Goal: Information Seeking & Learning: Learn about a topic

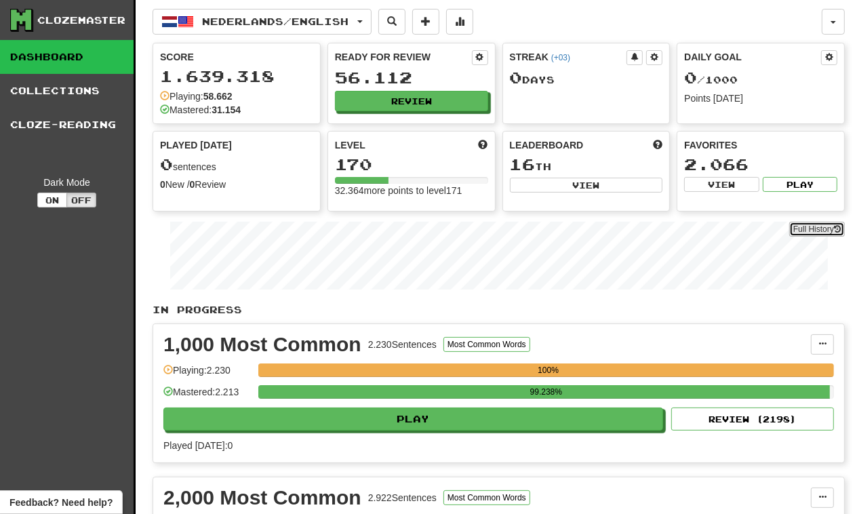
click at [801, 226] on link "Full History" at bounding box center [817, 229] width 56 height 15
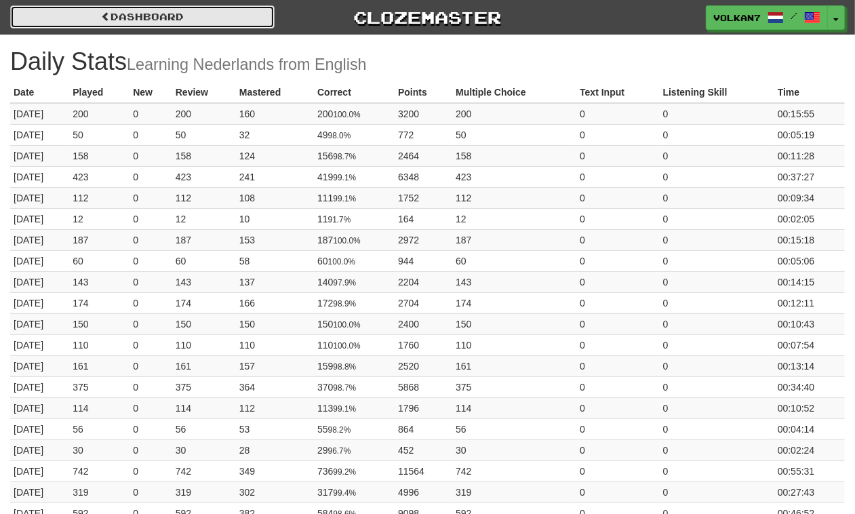
click at [218, 14] on link "Dashboard" at bounding box center [142, 16] width 264 height 23
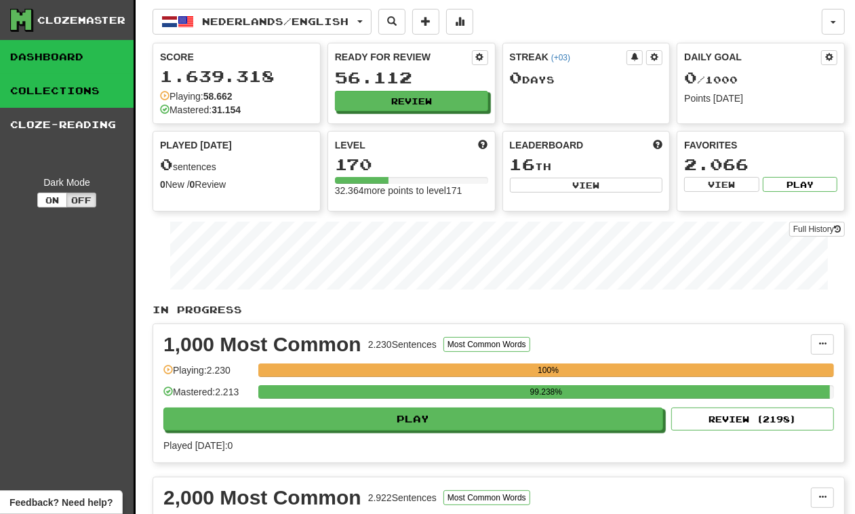
click at [46, 88] on link "Collections" at bounding box center [67, 91] width 134 height 34
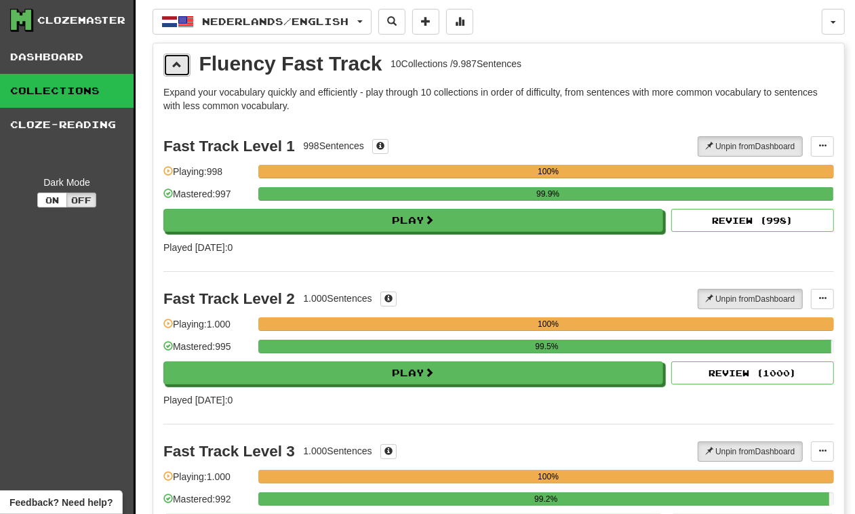
click at [177, 66] on span at bounding box center [176, 64] width 9 height 9
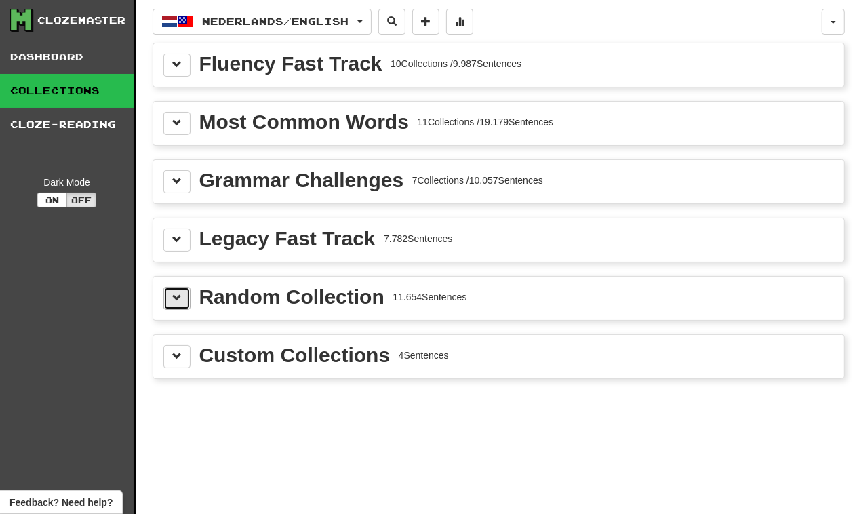
click at [175, 302] on span at bounding box center [176, 297] width 9 height 9
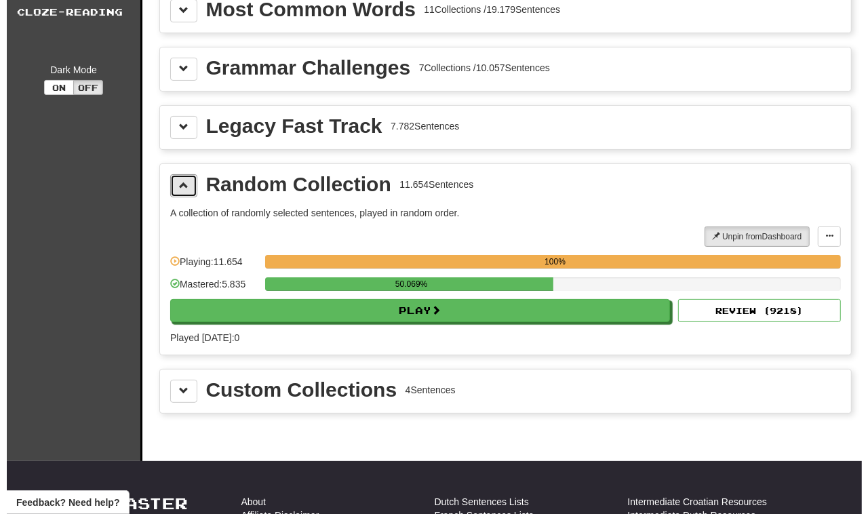
scroll to position [168, 0]
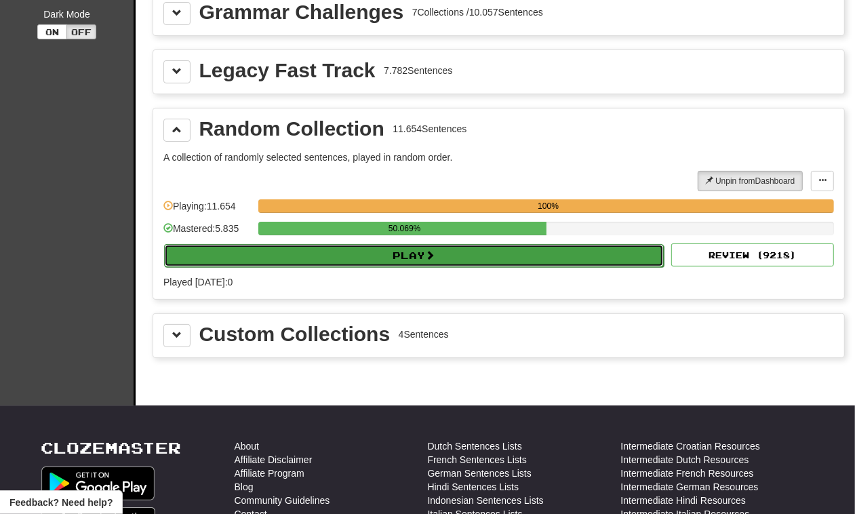
click at [492, 264] on button "Play" at bounding box center [414, 255] width 500 height 23
select select "********"
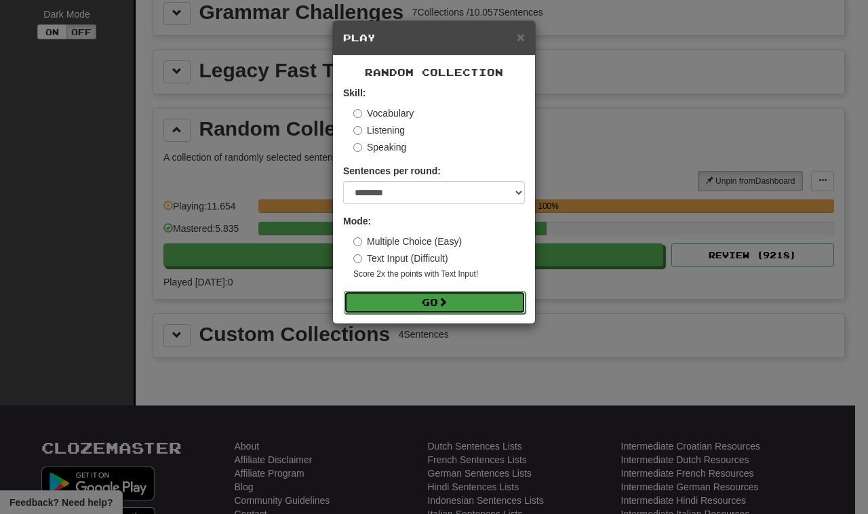
click at [465, 303] on button "Go" at bounding box center [435, 302] width 182 height 23
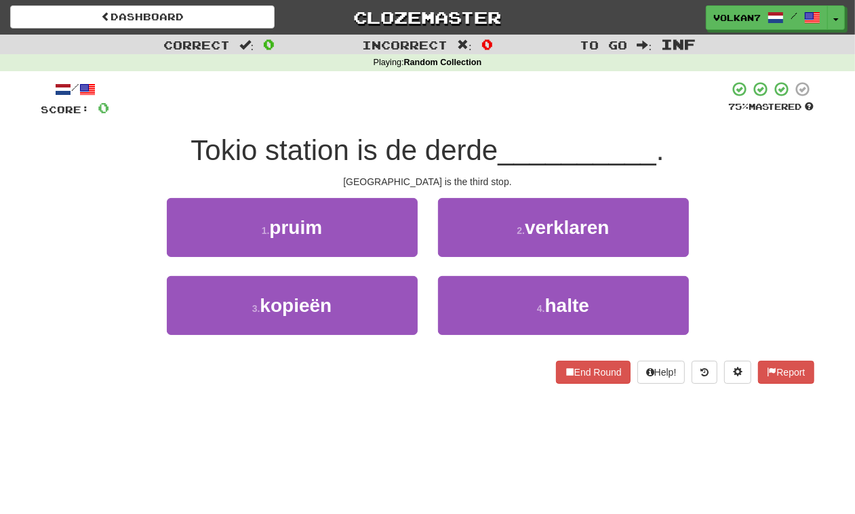
click at [564, 113] on div at bounding box center [419, 99] width 619 height 37
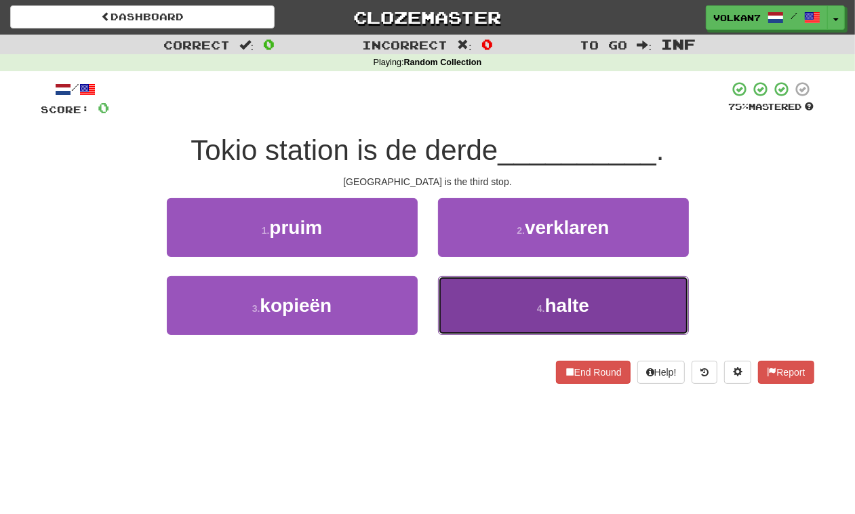
click at [506, 300] on button "4 . halte" at bounding box center [563, 305] width 251 height 59
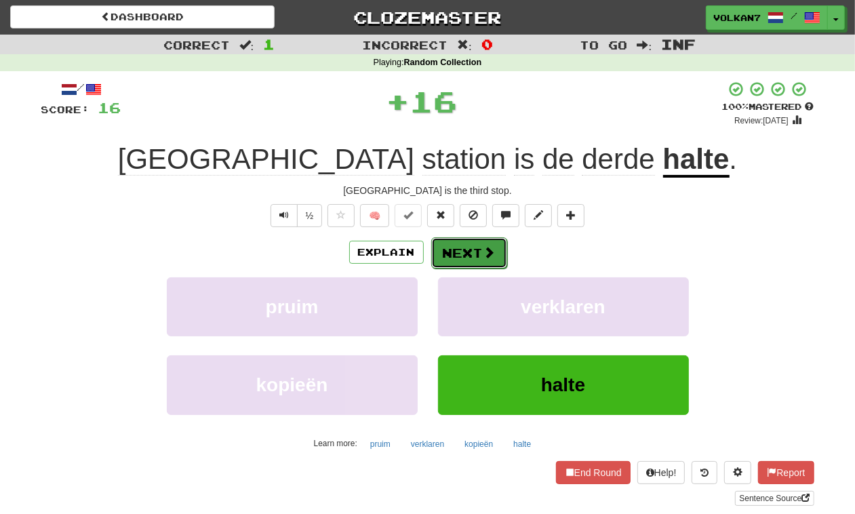
click at [462, 239] on button "Next" at bounding box center [469, 252] width 76 height 31
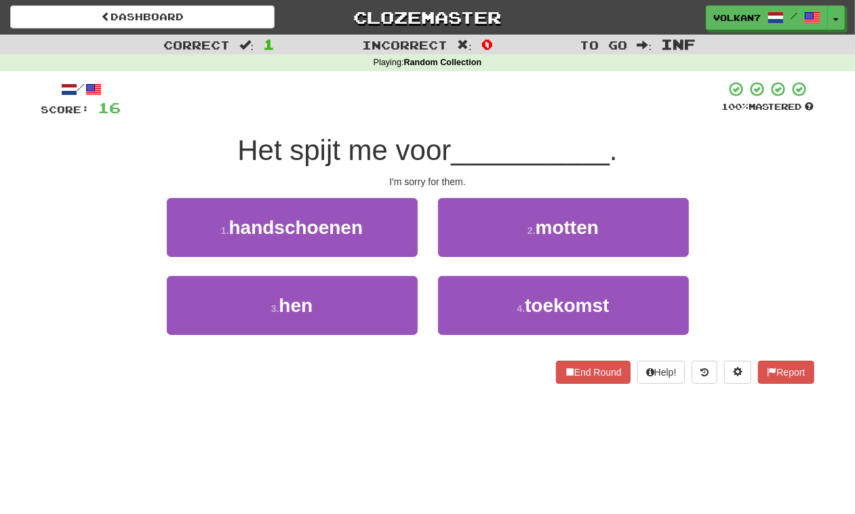
click at [490, 104] on div at bounding box center [421, 99] width 601 height 37
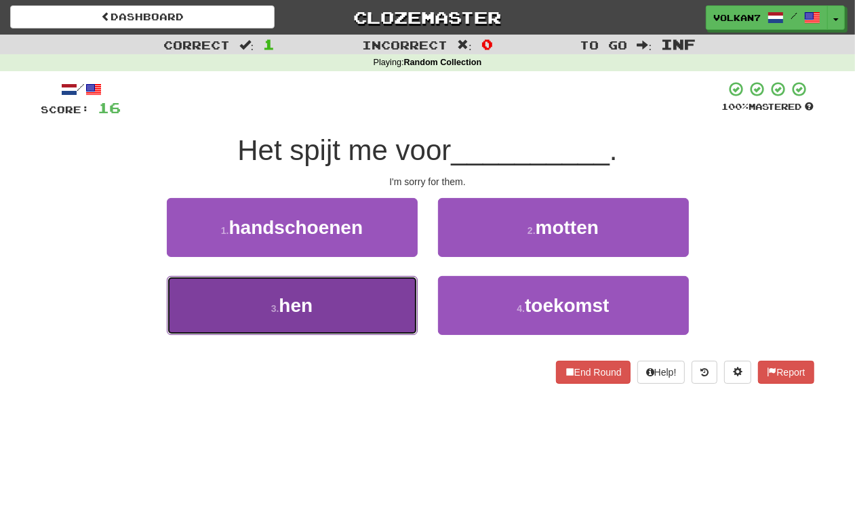
click at [344, 290] on button "3 . hen" at bounding box center [292, 305] width 251 height 59
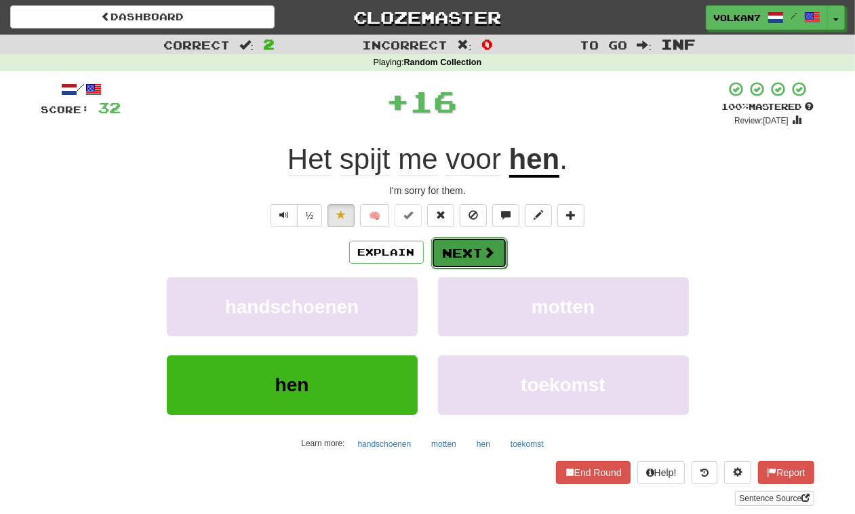
click at [477, 254] on button "Next" at bounding box center [469, 252] width 76 height 31
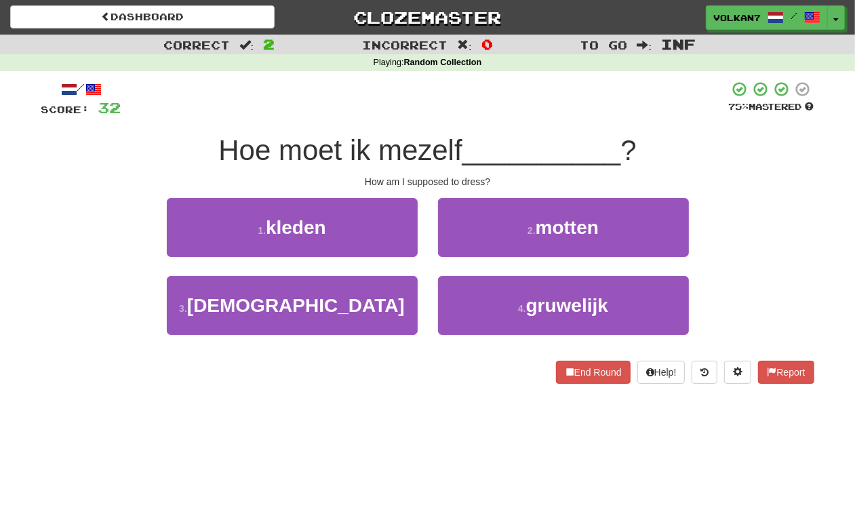
click at [446, 115] on div at bounding box center [425, 99] width 608 height 37
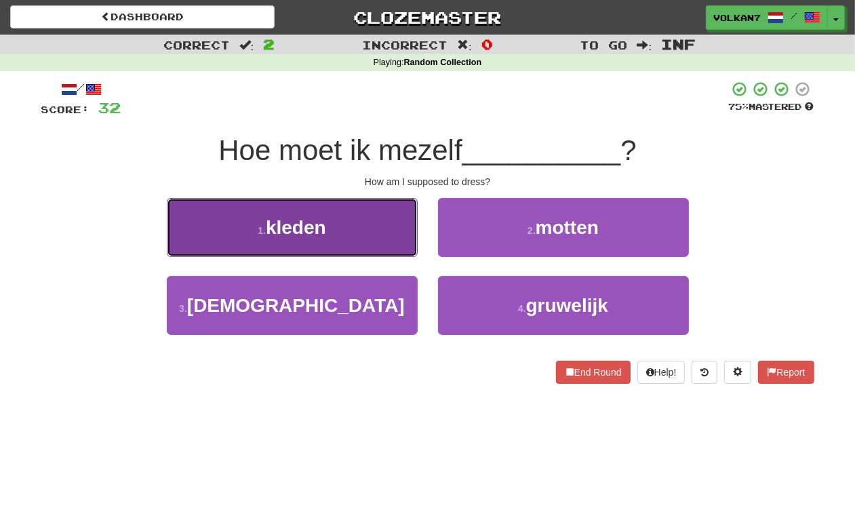
click at [338, 233] on button "1 . kleden" at bounding box center [292, 227] width 251 height 59
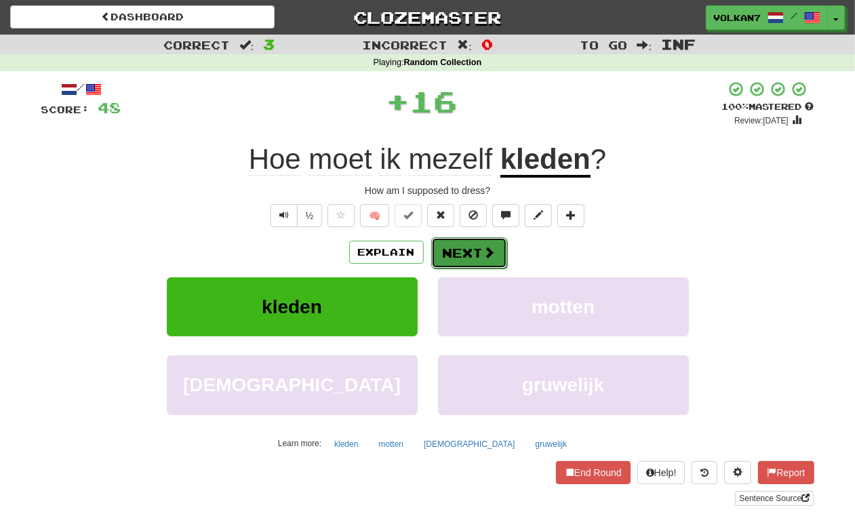
click at [478, 241] on button "Next" at bounding box center [469, 252] width 76 height 31
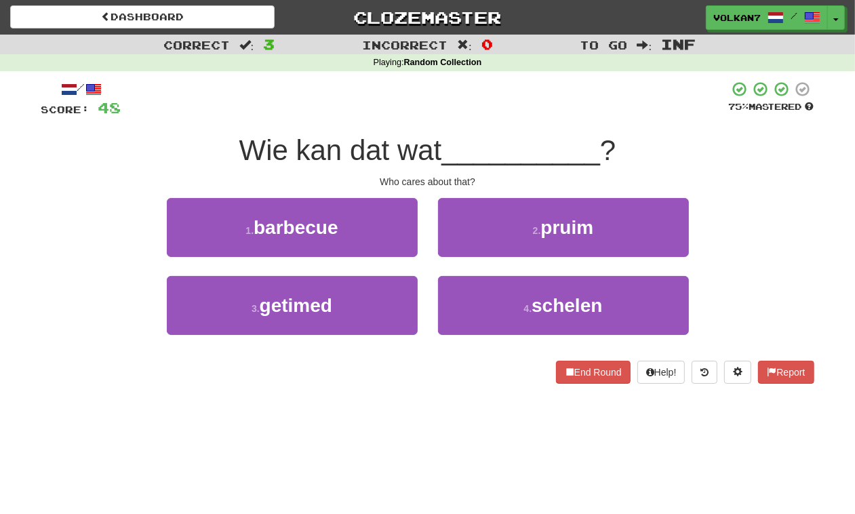
click at [483, 133] on div "Wie kan dat wat __________ ?" at bounding box center [427, 150] width 773 height 37
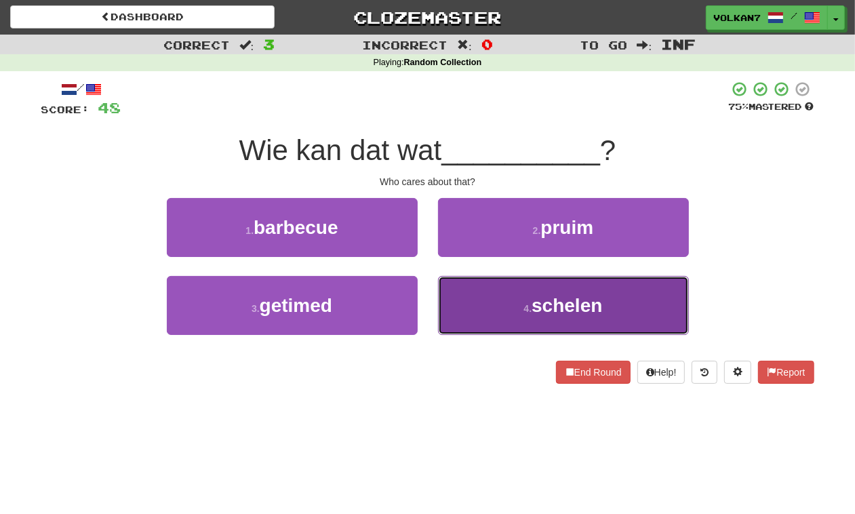
click at [519, 296] on button "4 . schelen" at bounding box center [563, 305] width 251 height 59
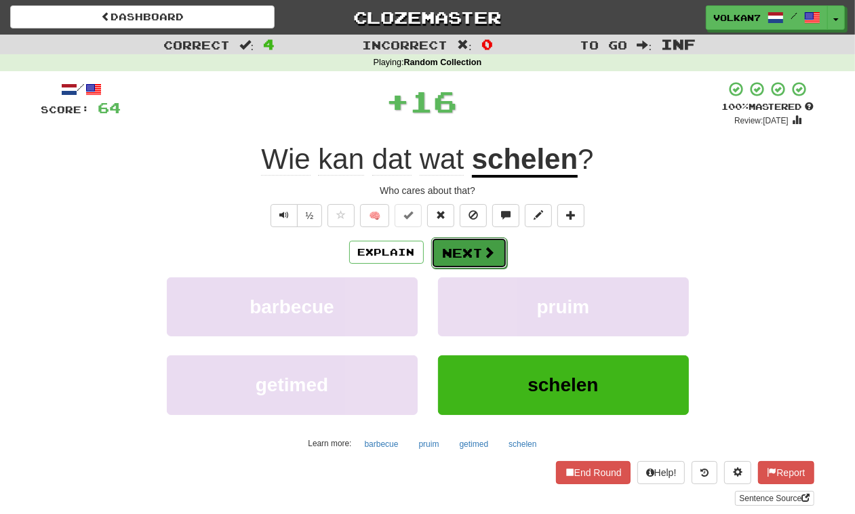
click at [473, 262] on button "Next" at bounding box center [469, 252] width 76 height 31
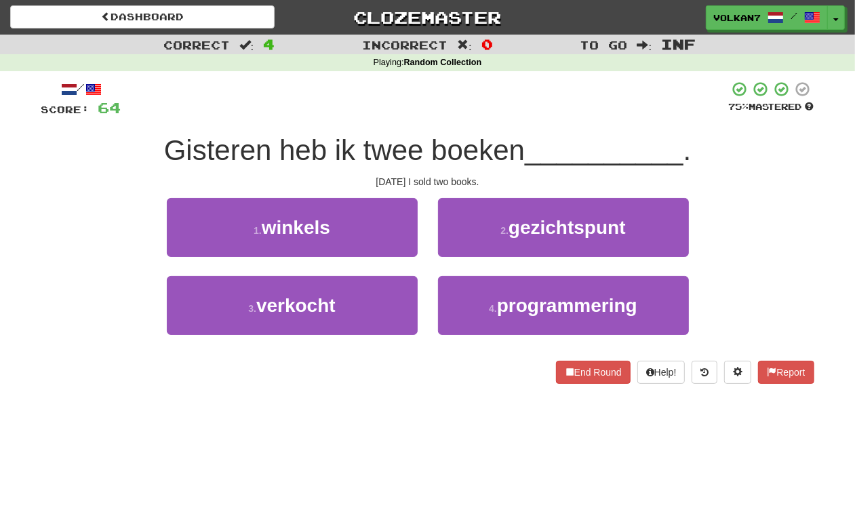
click at [515, 102] on div at bounding box center [425, 99] width 608 height 37
click at [568, 106] on div at bounding box center [425, 99] width 608 height 37
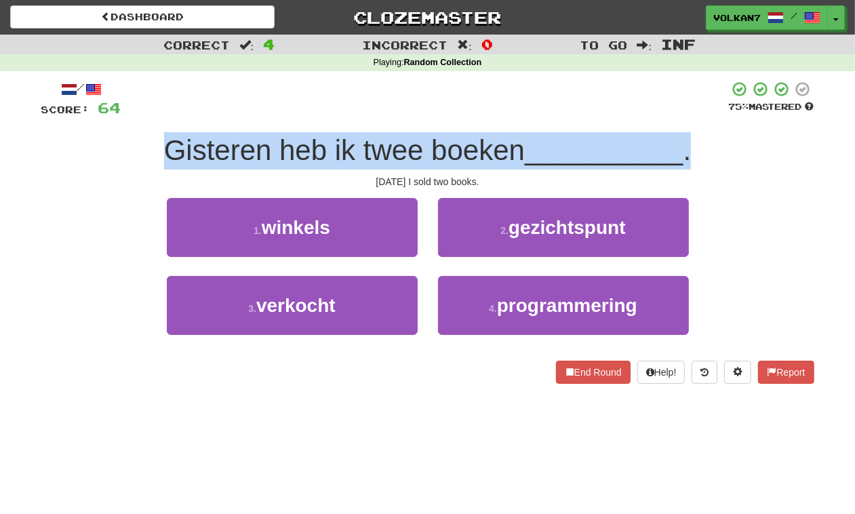
drag, startPoint x: 164, startPoint y: 144, endPoint x: 695, endPoint y: 156, distance: 531.1
click at [695, 156] on div "Gisteren heb ik twee boeken __________ ." at bounding box center [427, 150] width 773 height 37
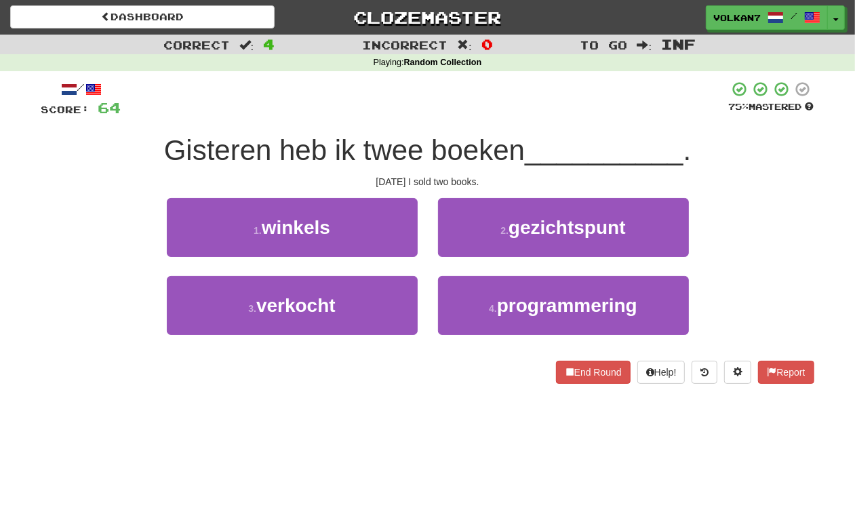
click at [614, 98] on div at bounding box center [425, 99] width 608 height 37
click at [576, 105] on div at bounding box center [425, 99] width 608 height 37
click at [473, 111] on div at bounding box center [425, 99] width 608 height 37
click at [389, 123] on div "/ Score: 64 75 % Mastered Gisteren heb ik twee boeken __________ . Yesterday I …" at bounding box center [427, 232] width 773 height 303
click at [336, 114] on div at bounding box center [425, 99] width 608 height 37
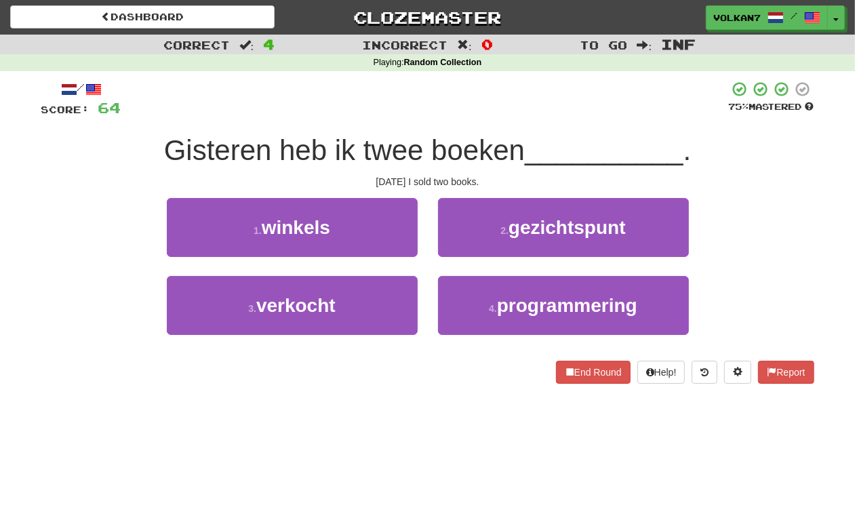
click at [285, 109] on div at bounding box center [425, 99] width 608 height 37
click at [249, 115] on div at bounding box center [425, 99] width 608 height 37
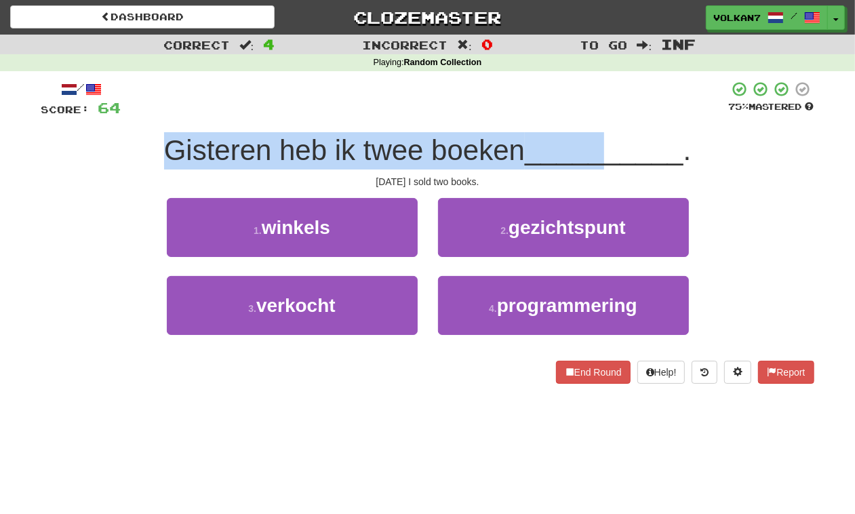
drag, startPoint x: 155, startPoint y: 139, endPoint x: 606, endPoint y: 153, distance: 451.2
click at [606, 153] on div "Gisteren heb ik twee boeken __________ ." at bounding box center [427, 150] width 773 height 37
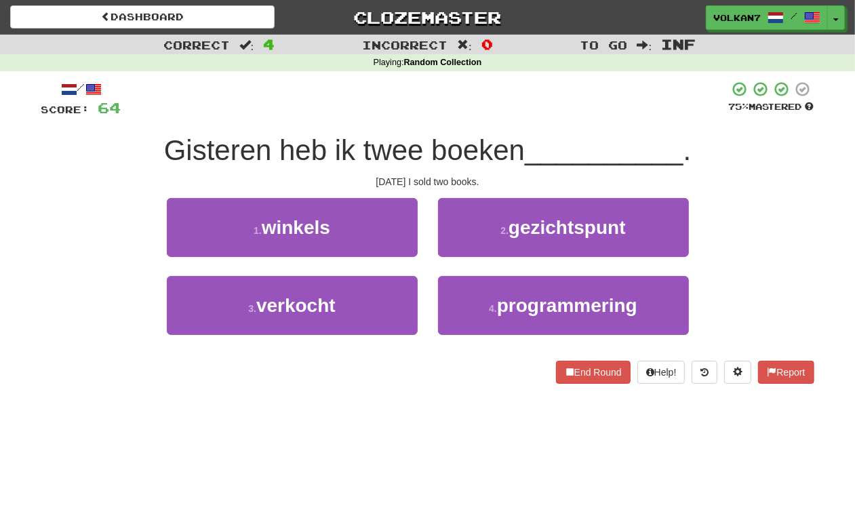
click at [606, 103] on div at bounding box center [425, 99] width 608 height 37
click at [494, 121] on div "/ Score: 64 75 % Mastered Gisteren heb ik twee boeken __________ . Yesterday I …" at bounding box center [427, 232] width 773 height 303
drag, startPoint x: 167, startPoint y: 150, endPoint x: 554, endPoint y: 183, distance: 388.6
click at [554, 183] on div "/ Score: 64 75 % Mastered Gisteren heb ik twee boeken __________ . Yesterday I …" at bounding box center [427, 232] width 773 height 303
click at [554, 183] on div "Yesterday I sold two books." at bounding box center [427, 182] width 773 height 14
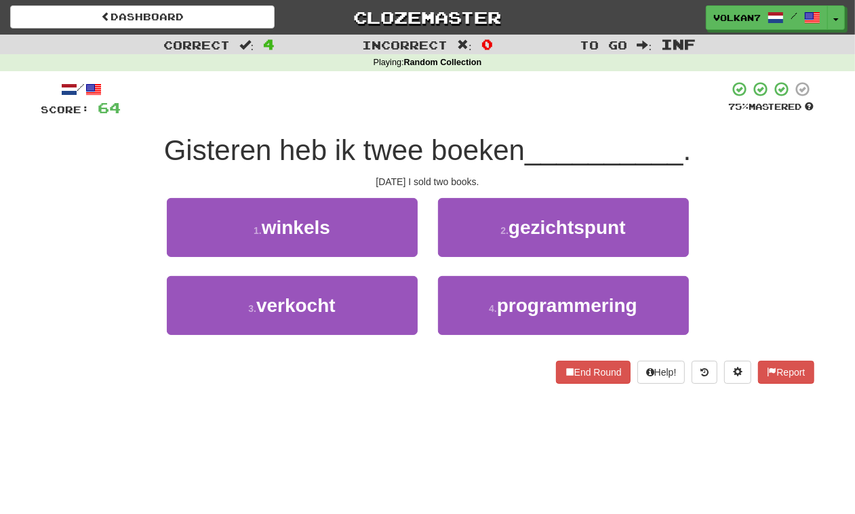
click at [488, 125] on div "/ Score: 64 75 % Mastered Gisteren heb ik twee boeken __________ . Yesterday I …" at bounding box center [427, 232] width 773 height 303
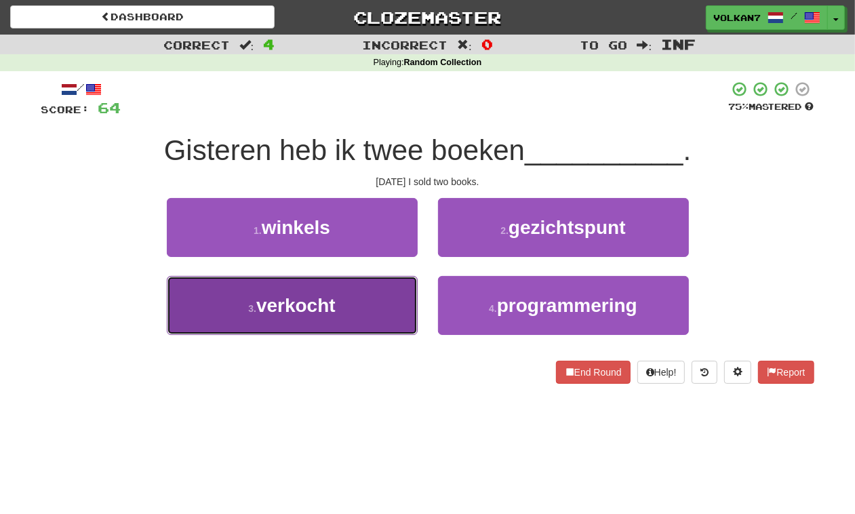
click at [363, 320] on button "3 . verkocht" at bounding box center [292, 305] width 251 height 59
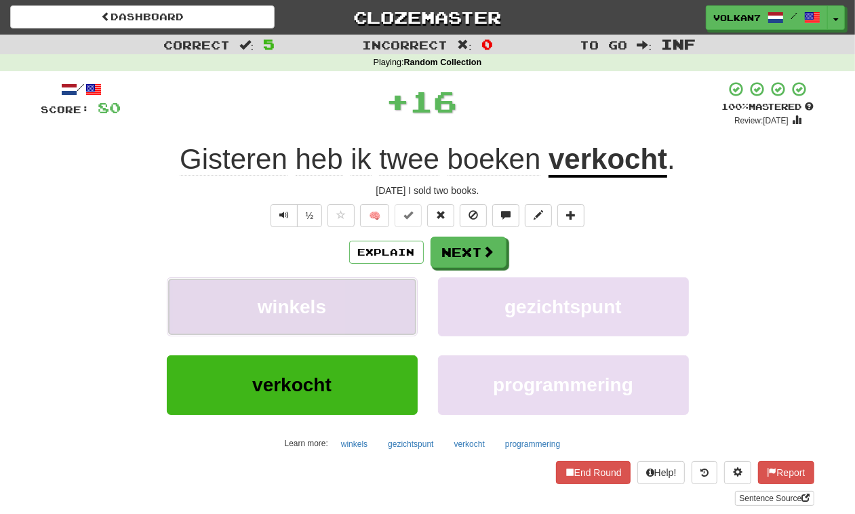
click at [351, 302] on button "winkels" at bounding box center [292, 306] width 251 height 59
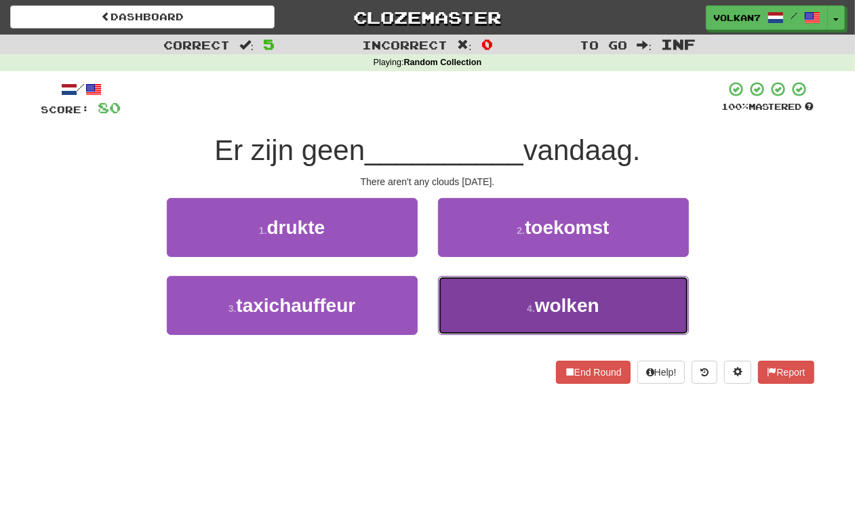
click at [519, 283] on button "4 . wolken" at bounding box center [563, 305] width 251 height 59
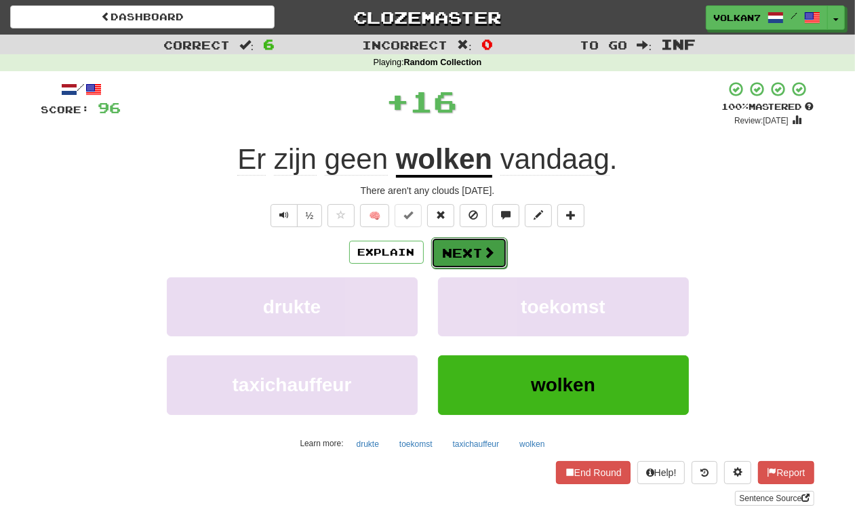
click at [469, 249] on button "Next" at bounding box center [469, 252] width 76 height 31
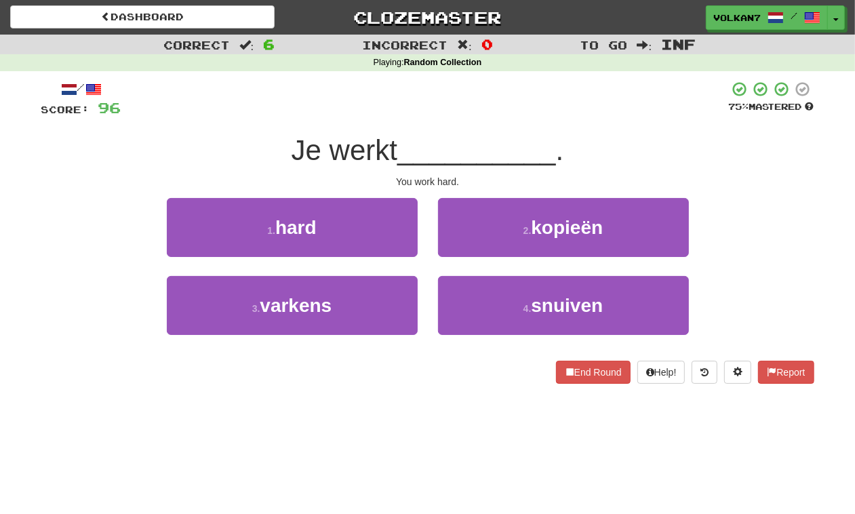
click at [489, 105] on div at bounding box center [425, 99] width 608 height 37
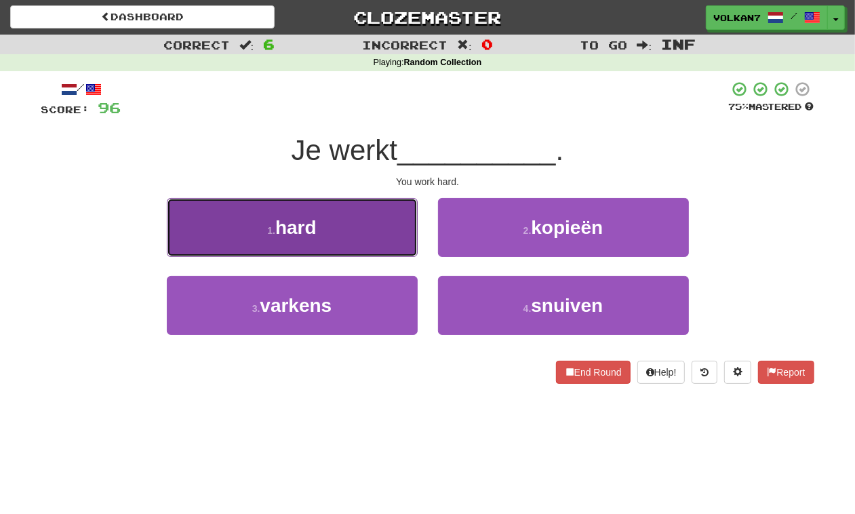
click at [353, 235] on button "1 . hard" at bounding box center [292, 227] width 251 height 59
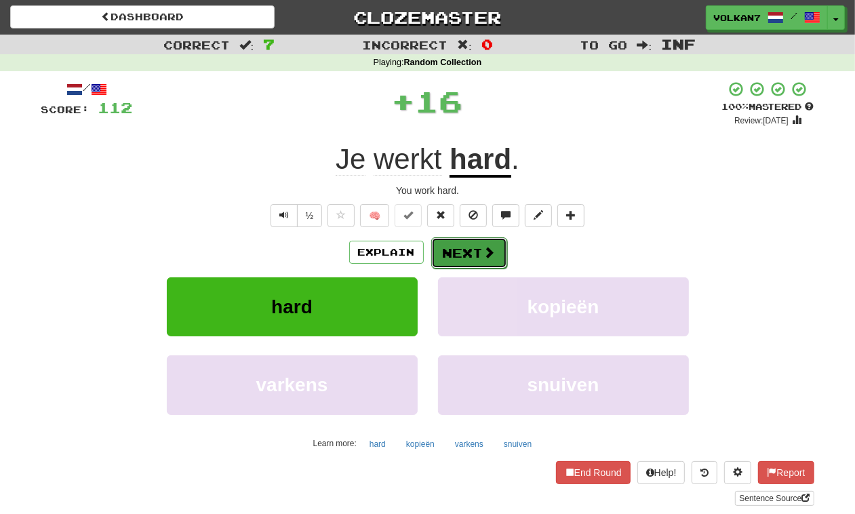
click at [455, 252] on button "Next" at bounding box center [469, 252] width 76 height 31
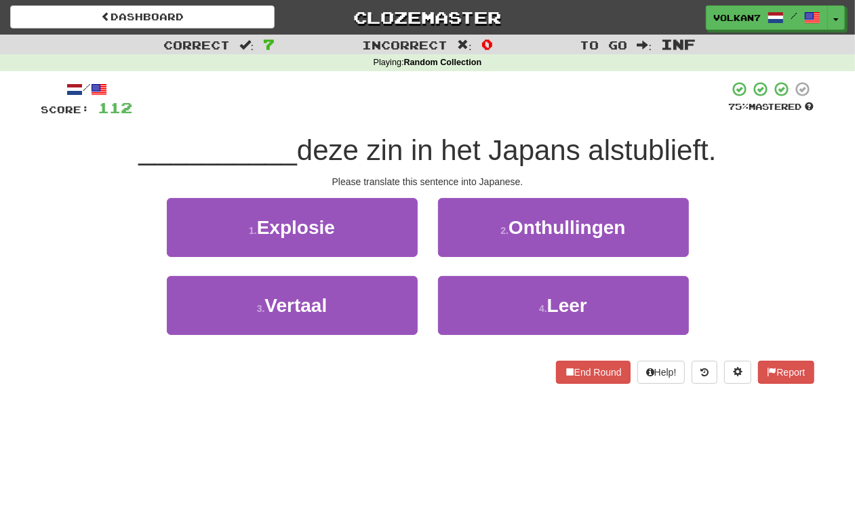
click at [520, 96] on div at bounding box center [431, 99] width 596 height 37
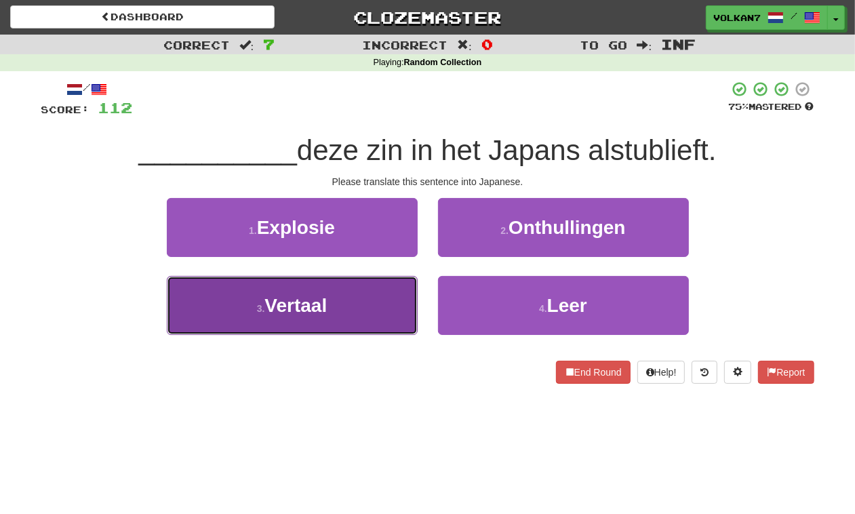
click at [357, 313] on button "3 . Vertaal" at bounding box center [292, 305] width 251 height 59
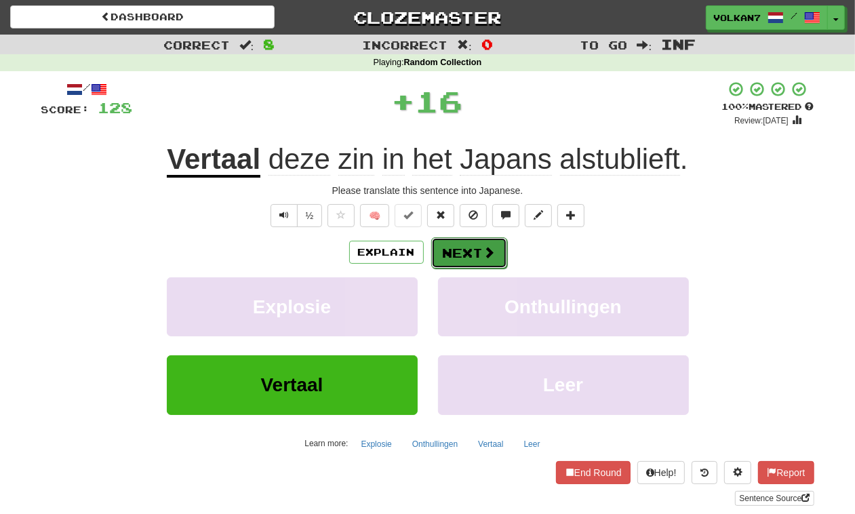
click at [462, 243] on button "Next" at bounding box center [469, 252] width 76 height 31
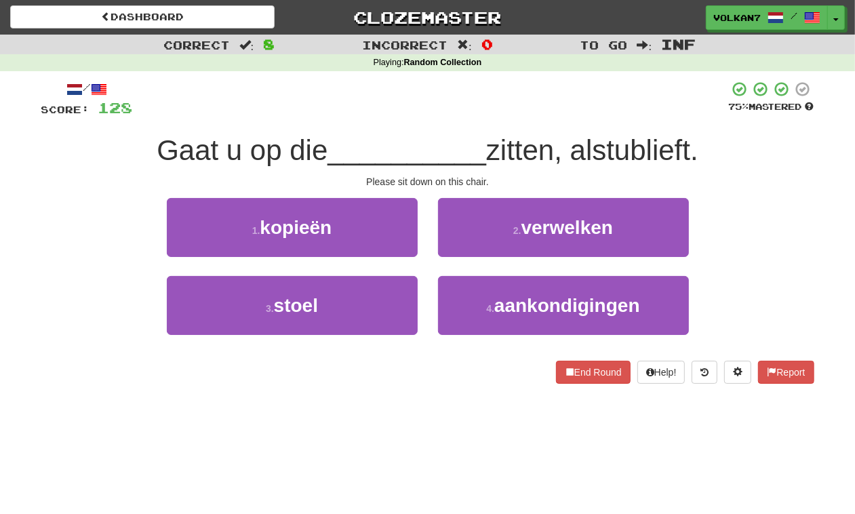
click at [435, 103] on div at bounding box center [431, 99] width 596 height 37
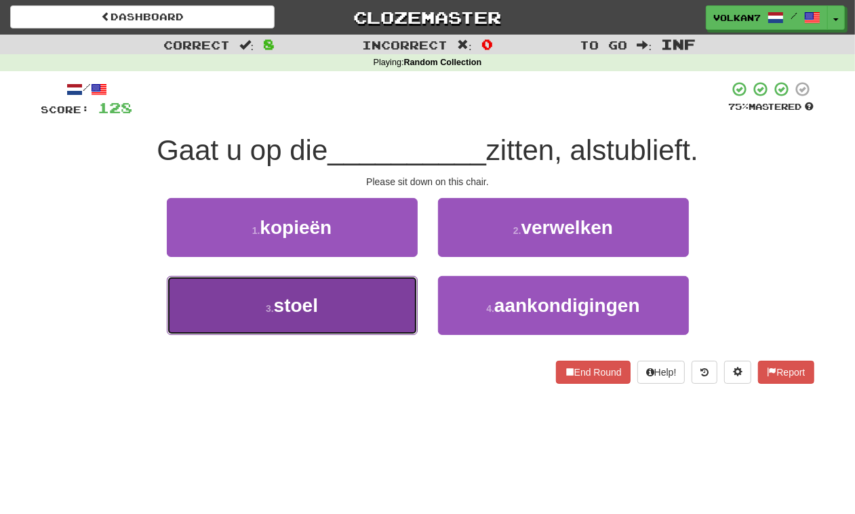
click at [387, 305] on button "3 . stoel" at bounding box center [292, 305] width 251 height 59
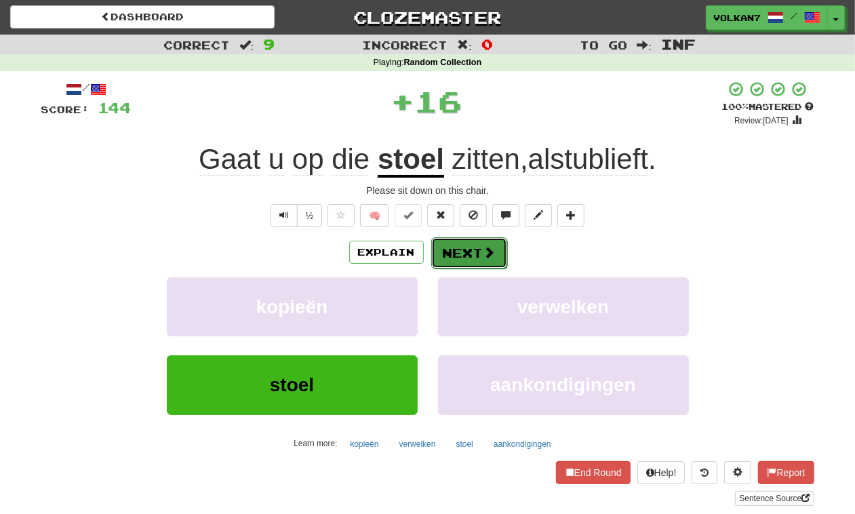
click at [450, 249] on button "Next" at bounding box center [469, 252] width 76 height 31
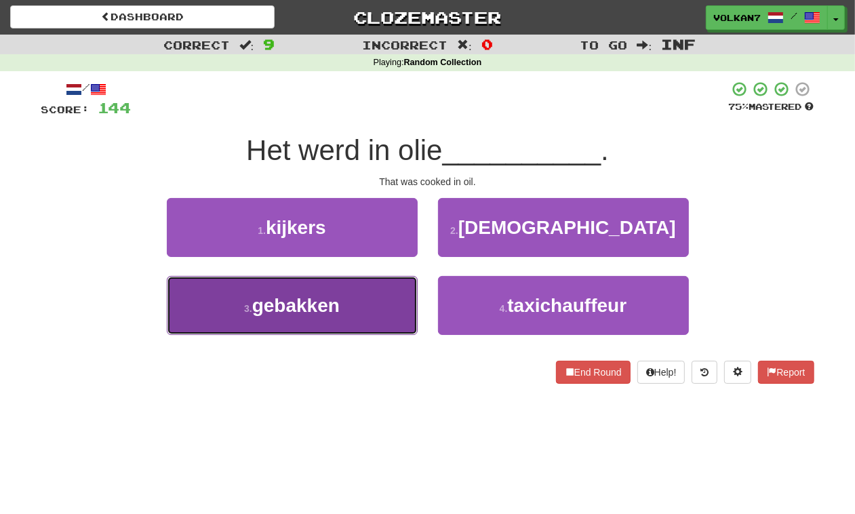
click at [391, 303] on button "3 . gebakken" at bounding box center [292, 305] width 251 height 59
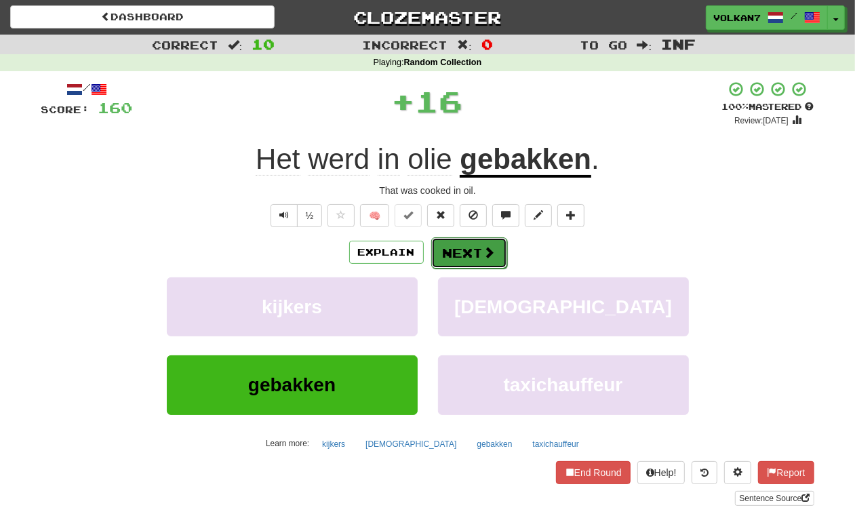
click at [467, 258] on button "Next" at bounding box center [469, 252] width 76 height 31
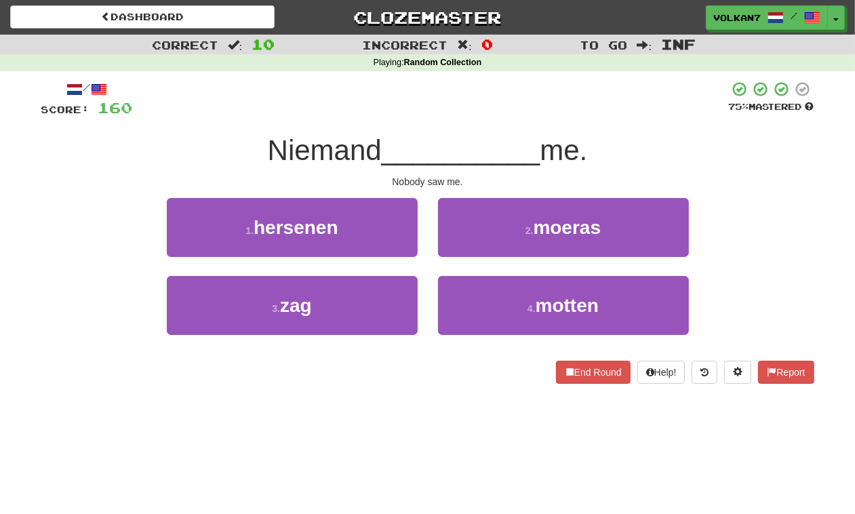
click at [478, 131] on div "/ Score: 160 75 % Mastered Niemand __________ me. Nobody saw me. 1 . hersenen 2…" at bounding box center [427, 232] width 773 height 303
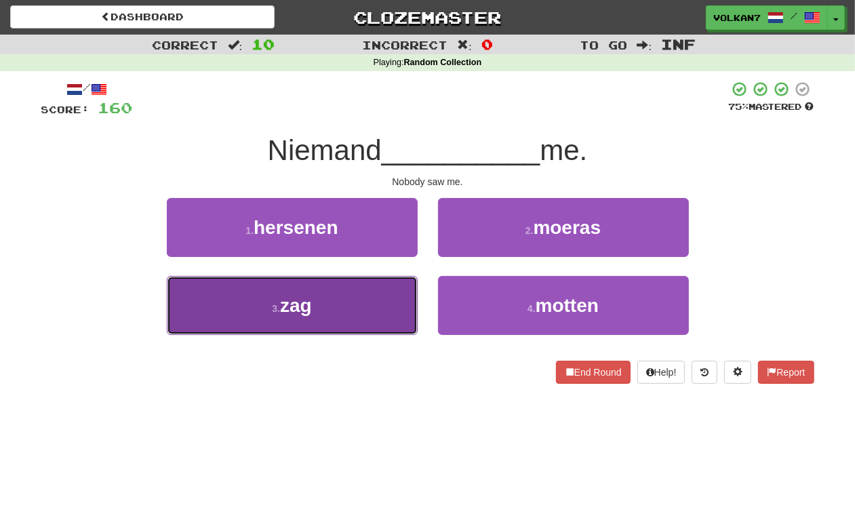
click at [378, 309] on button "3 . zag" at bounding box center [292, 305] width 251 height 59
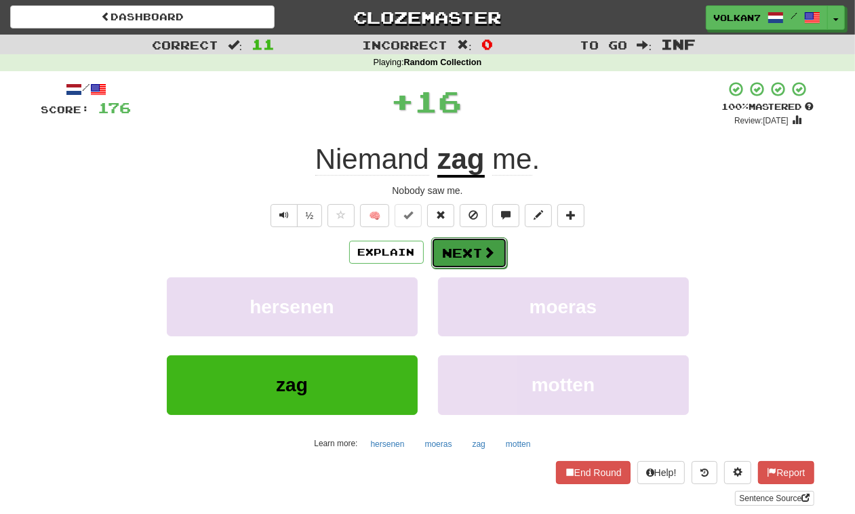
click at [448, 258] on button "Next" at bounding box center [469, 252] width 76 height 31
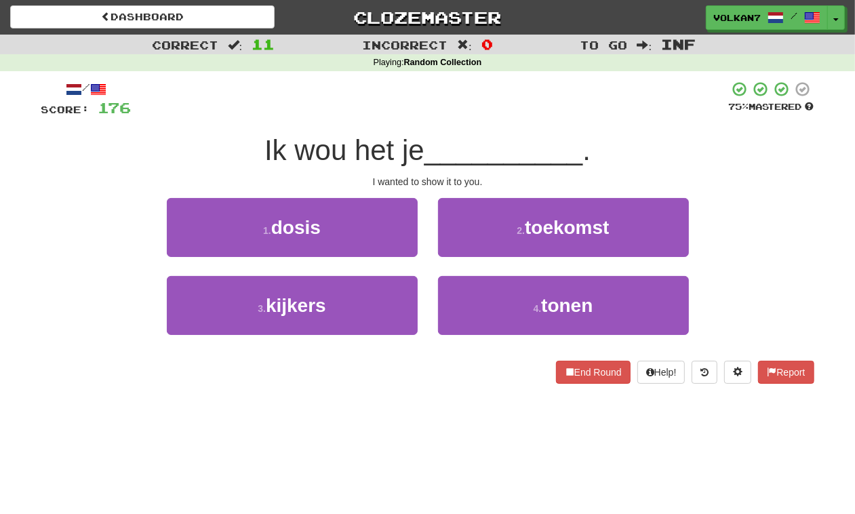
click at [475, 103] on div at bounding box center [430, 99] width 597 height 37
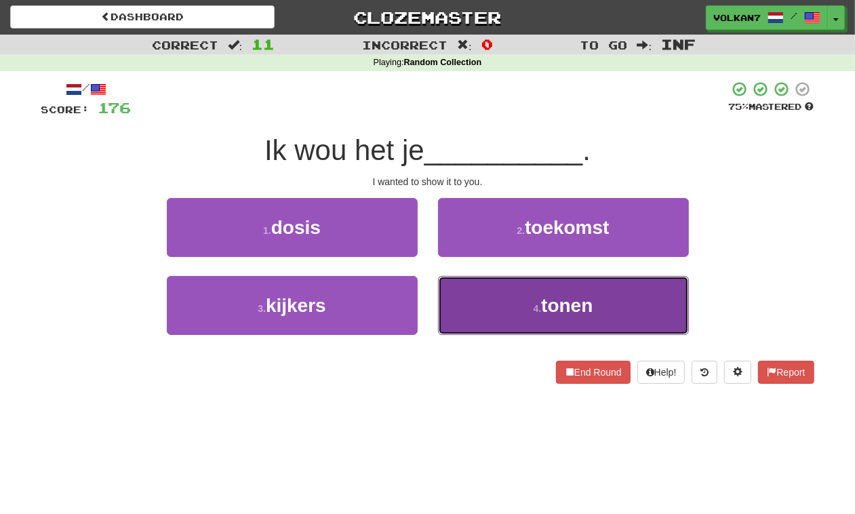
click at [505, 310] on button "4 . tonen" at bounding box center [563, 305] width 251 height 59
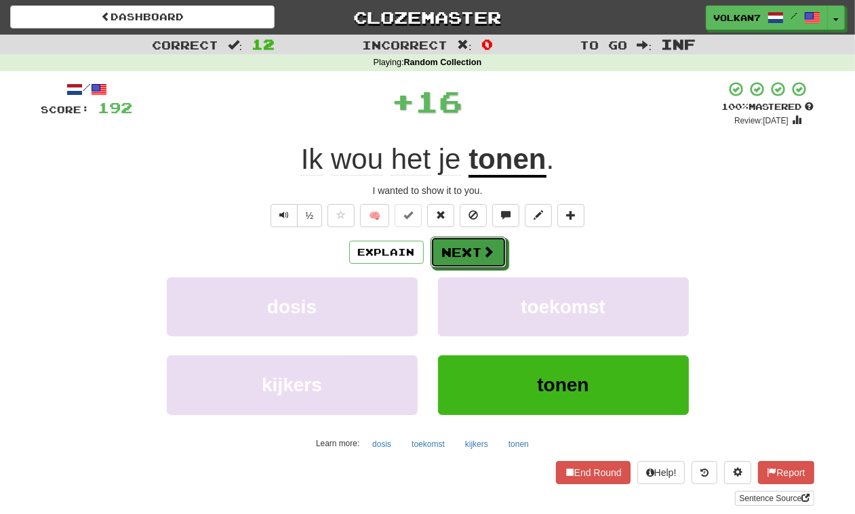
drag, startPoint x: 458, startPoint y: 254, endPoint x: 456, endPoint y: 172, distance: 82.8
click at [458, 251] on button "Next" at bounding box center [469, 252] width 76 height 31
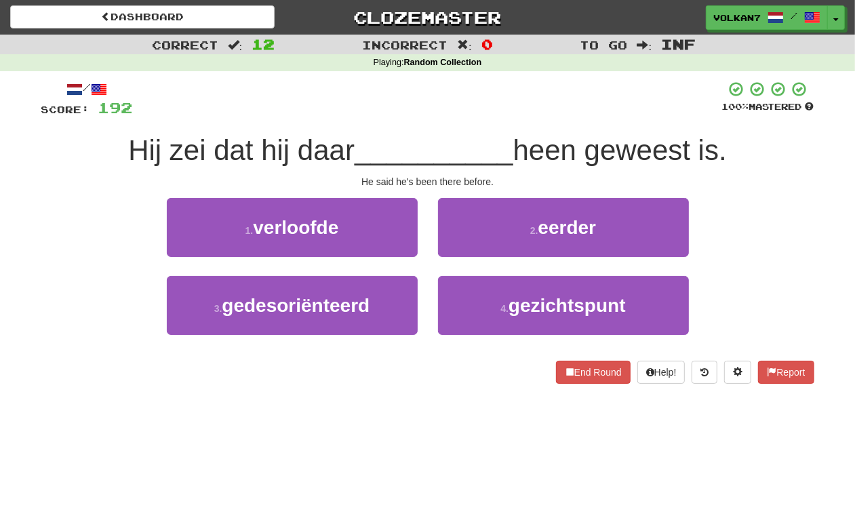
click at [450, 109] on div at bounding box center [427, 99] width 589 height 37
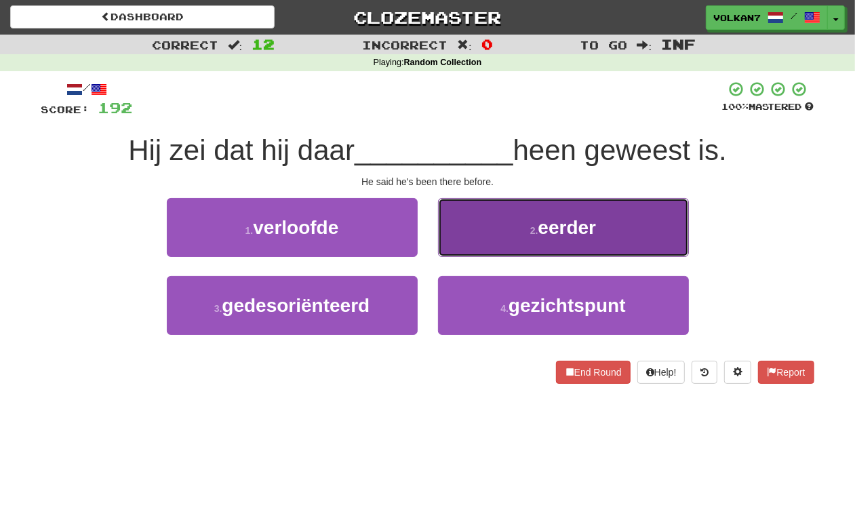
click at [515, 235] on button "2 . eerder" at bounding box center [563, 227] width 251 height 59
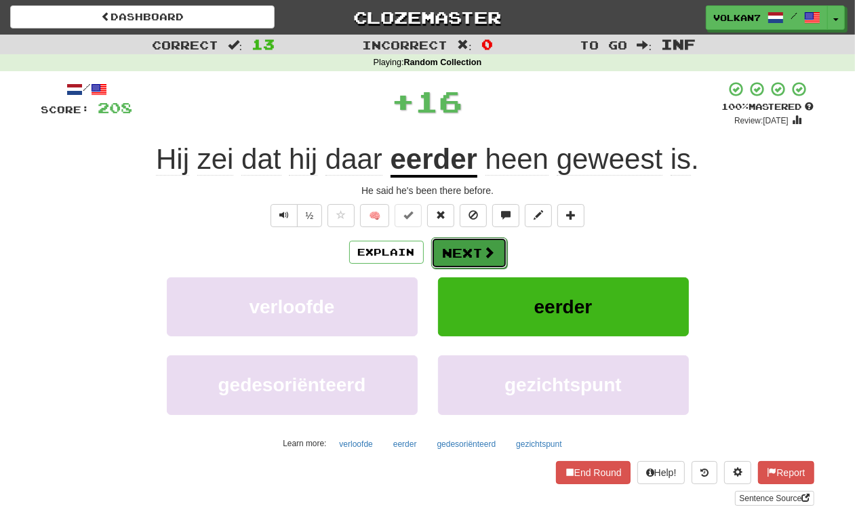
click at [487, 251] on span at bounding box center [490, 252] width 12 height 12
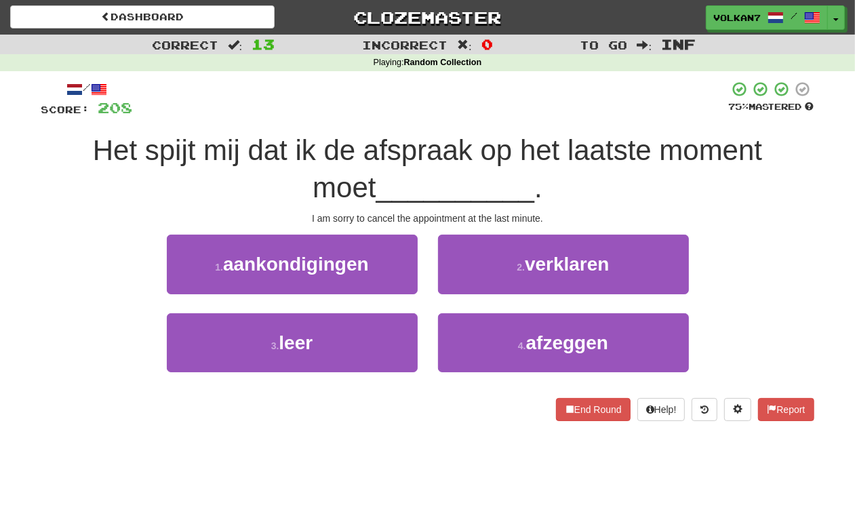
click at [490, 109] on div at bounding box center [431, 99] width 596 height 37
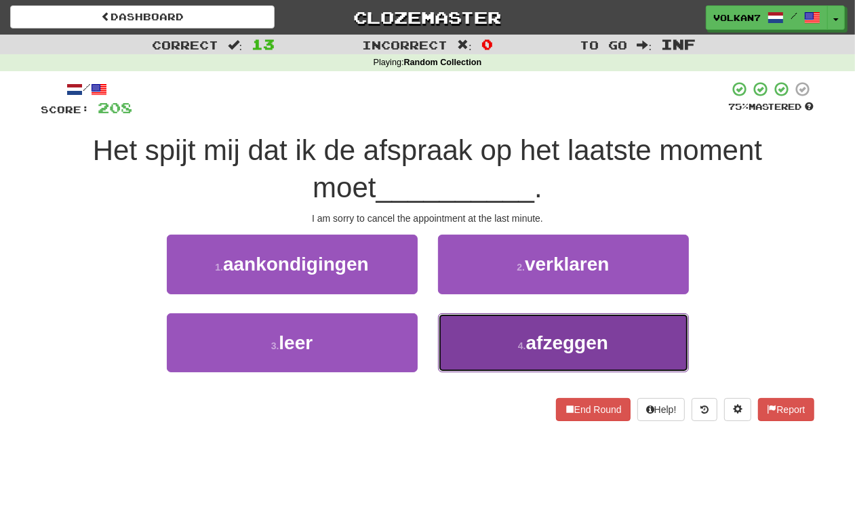
click at [514, 341] on button "4 . afzeggen" at bounding box center [563, 342] width 251 height 59
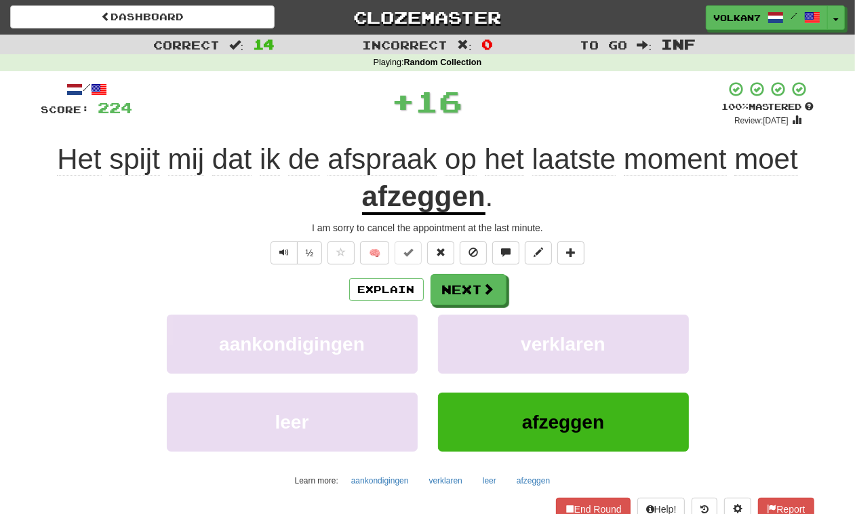
click at [472, 269] on div "/ Score: 224 + 16 100 % Mastered Review: 2025-10-11 Het spijt mij dat ik de afs…" at bounding box center [427, 312] width 773 height 462
click at [469, 283] on button "Next" at bounding box center [469, 290] width 76 height 31
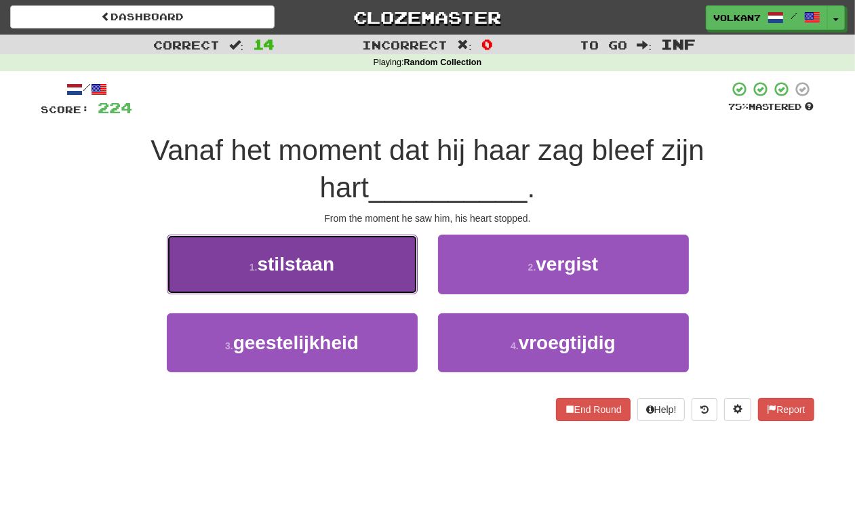
click at [400, 258] on button "1 . stilstaan" at bounding box center [292, 264] width 251 height 59
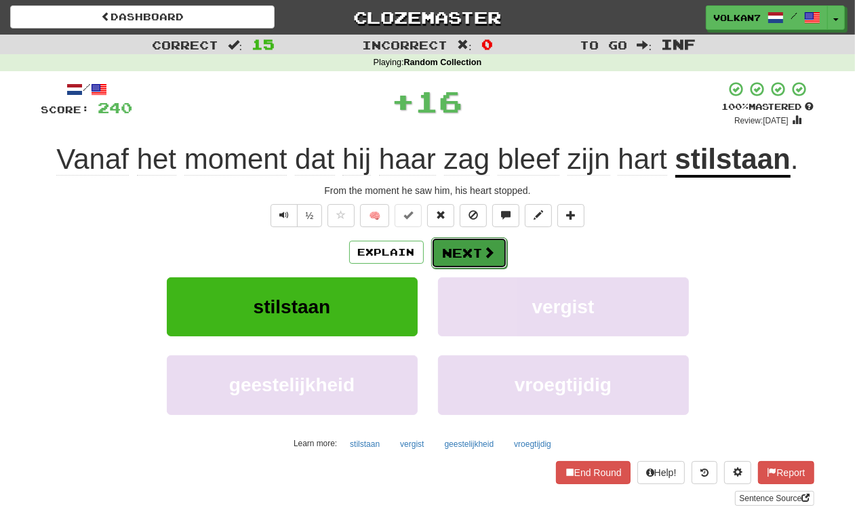
click at [488, 248] on span at bounding box center [490, 252] width 12 height 12
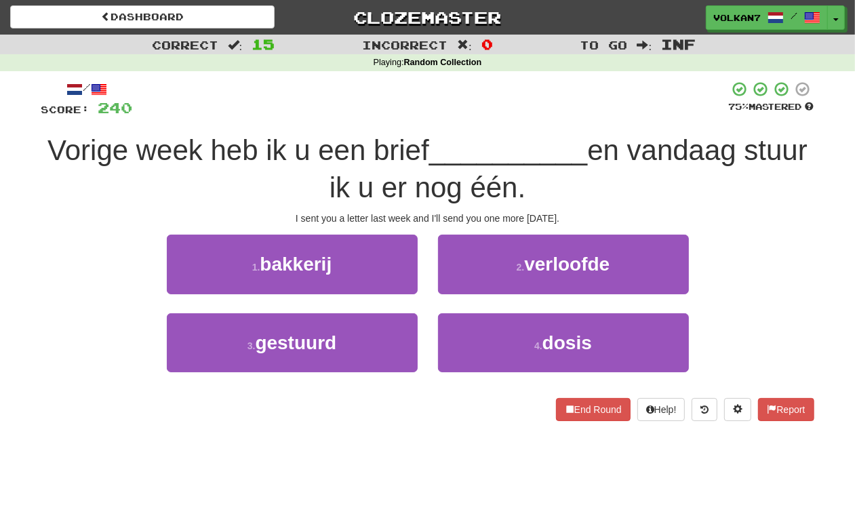
click at [470, 100] on div at bounding box center [431, 99] width 596 height 37
click at [534, 83] on div at bounding box center [431, 99] width 596 height 37
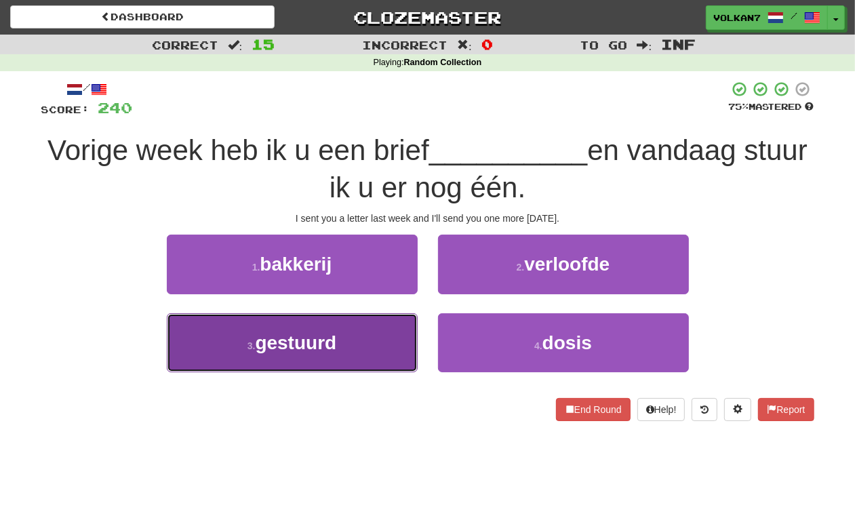
click at [360, 344] on button "3 . gestuurd" at bounding box center [292, 342] width 251 height 59
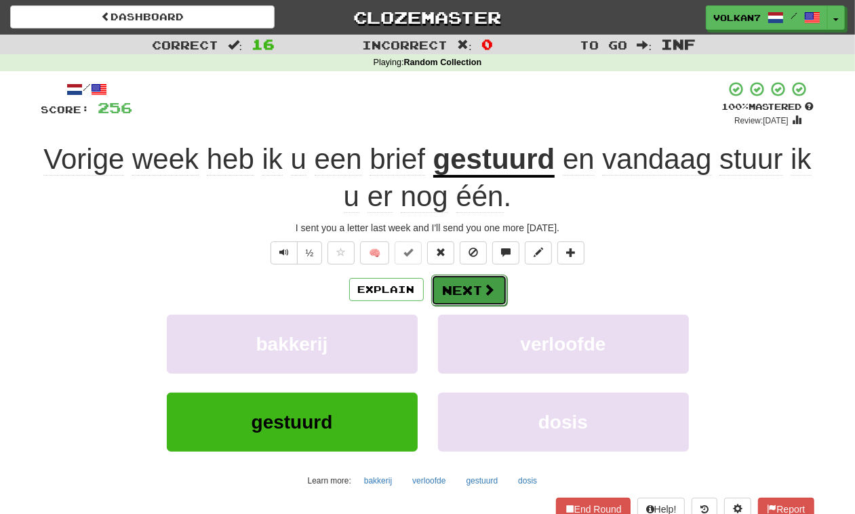
click at [470, 285] on button "Next" at bounding box center [469, 290] width 76 height 31
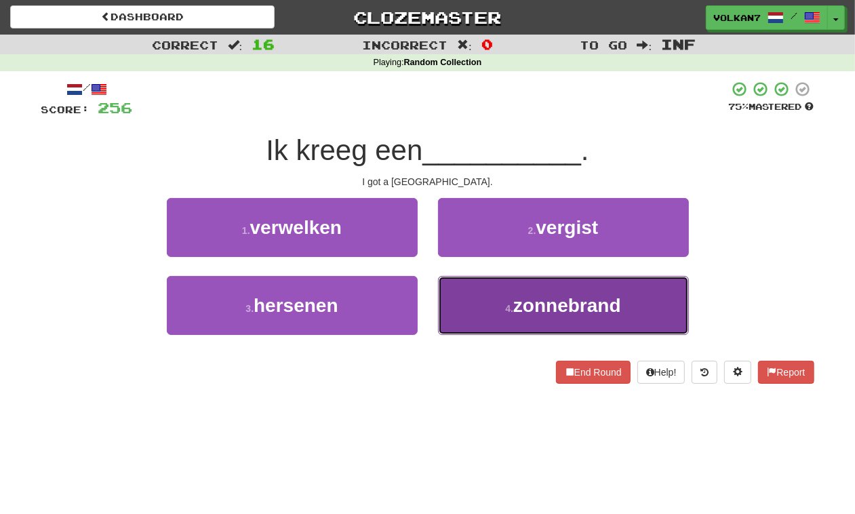
click at [454, 313] on button "4 . zonnebrand" at bounding box center [563, 305] width 251 height 59
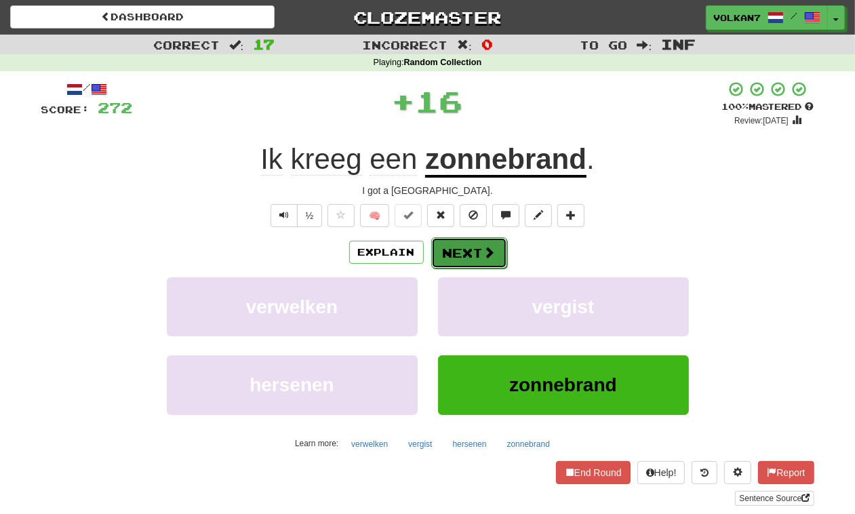
click at [459, 245] on button "Next" at bounding box center [469, 252] width 76 height 31
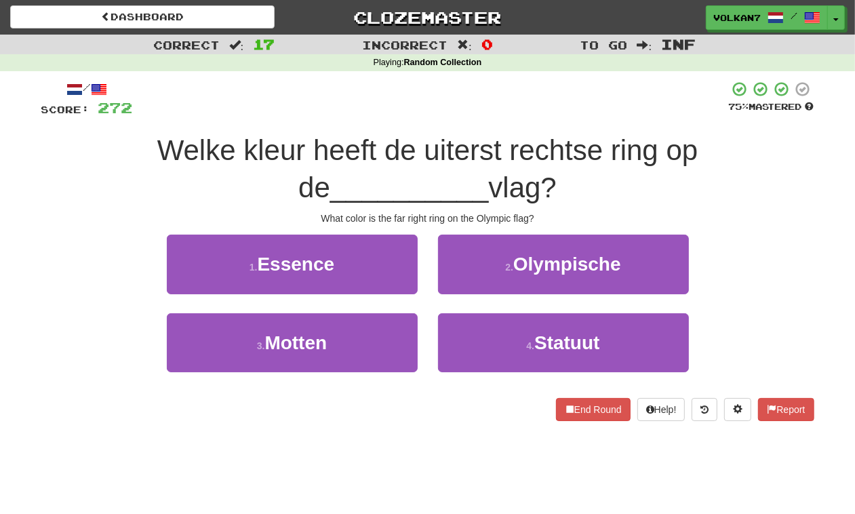
click at [492, 90] on div at bounding box center [431, 99] width 596 height 37
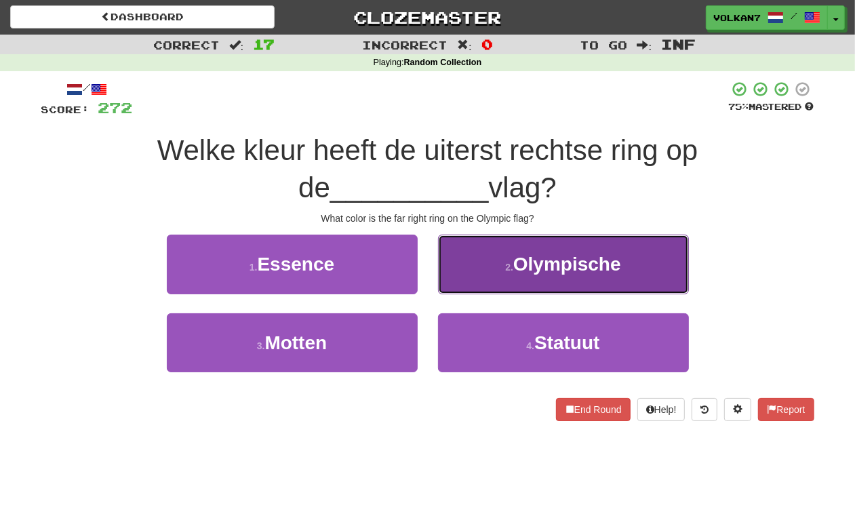
click at [502, 277] on button "2 . Olympische" at bounding box center [563, 264] width 251 height 59
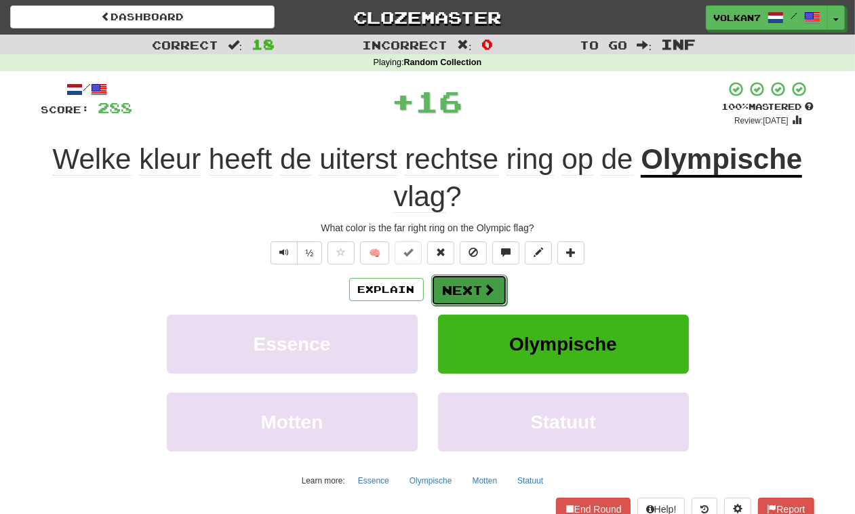
click at [462, 283] on button "Next" at bounding box center [469, 290] width 76 height 31
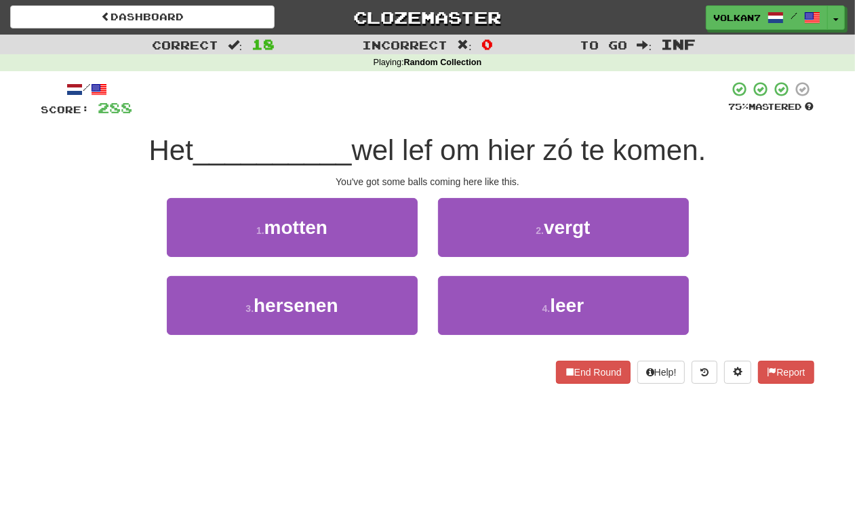
click at [498, 127] on div "/ Score: 288 75 % Mastered Het __________ wel lef om hier zó te komen. You've g…" at bounding box center [427, 232] width 773 height 303
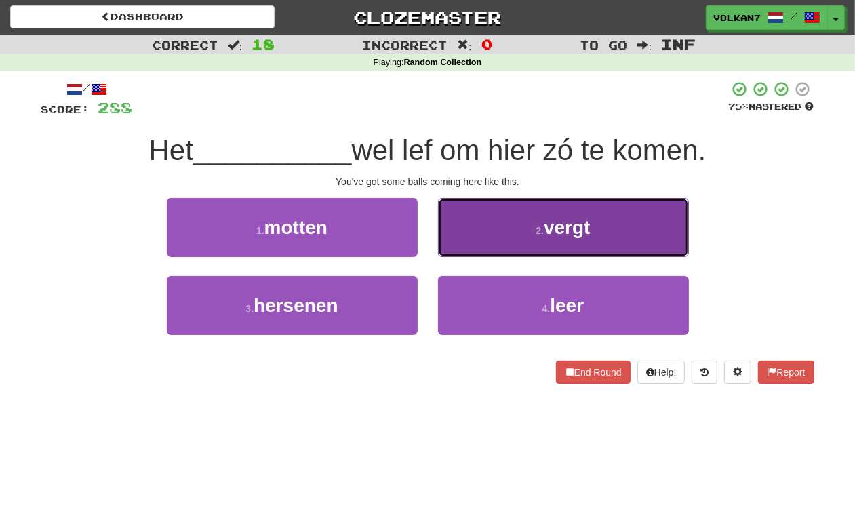
click at [450, 238] on button "2 . vergt" at bounding box center [563, 227] width 251 height 59
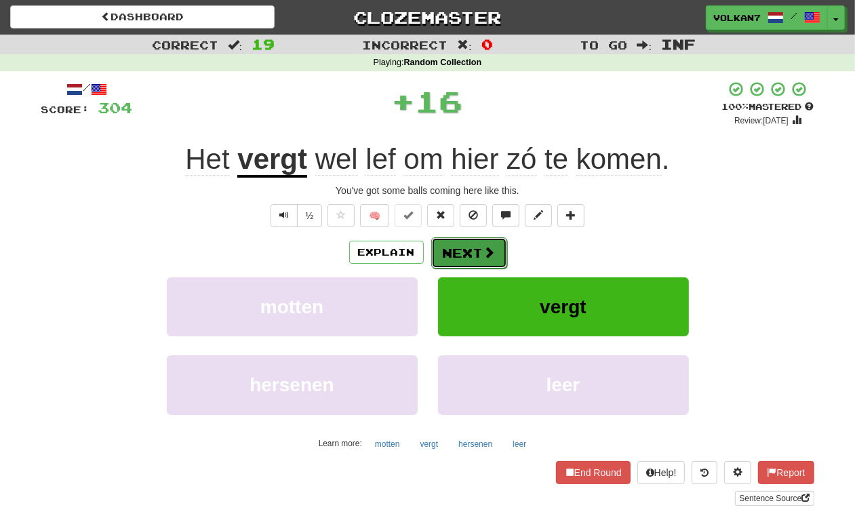
click at [465, 245] on button "Next" at bounding box center [469, 252] width 76 height 31
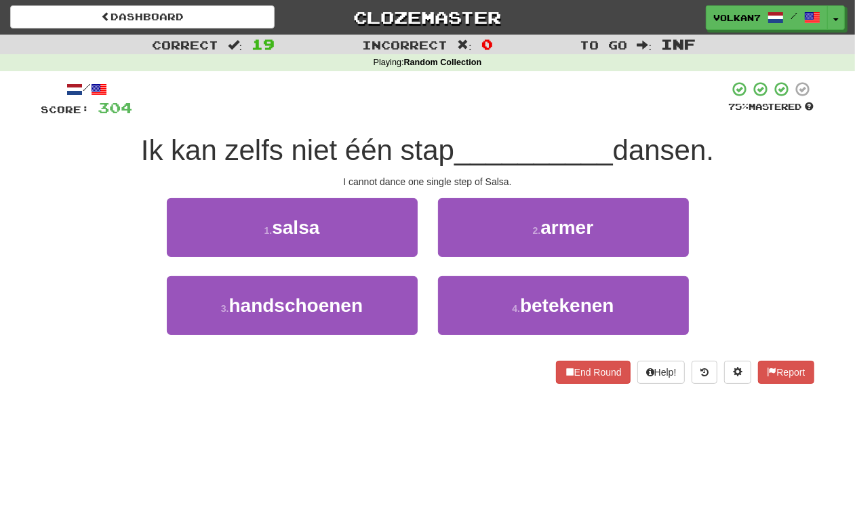
click at [504, 122] on div "/ Score: 304 75 % Mastered Ik kan zelfs niet één stap __________ dansen. I cann…" at bounding box center [427, 232] width 773 height 303
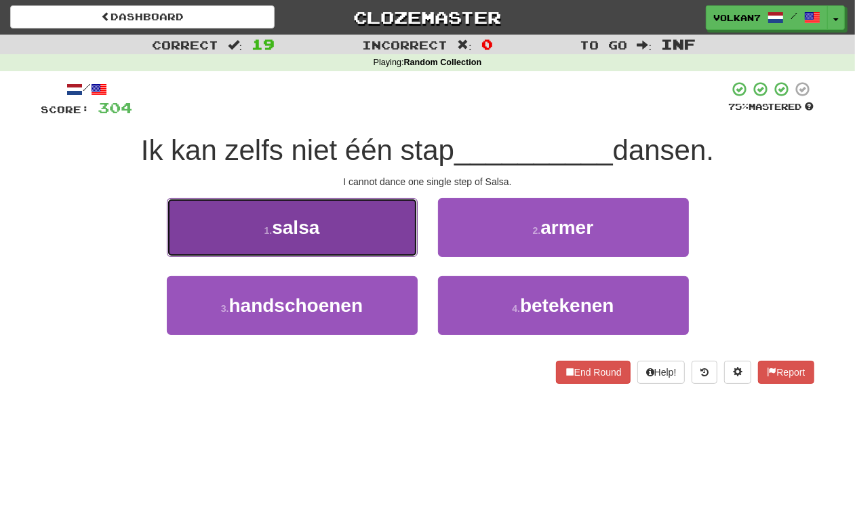
click at [350, 227] on button "1 . salsa" at bounding box center [292, 227] width 251 height 59
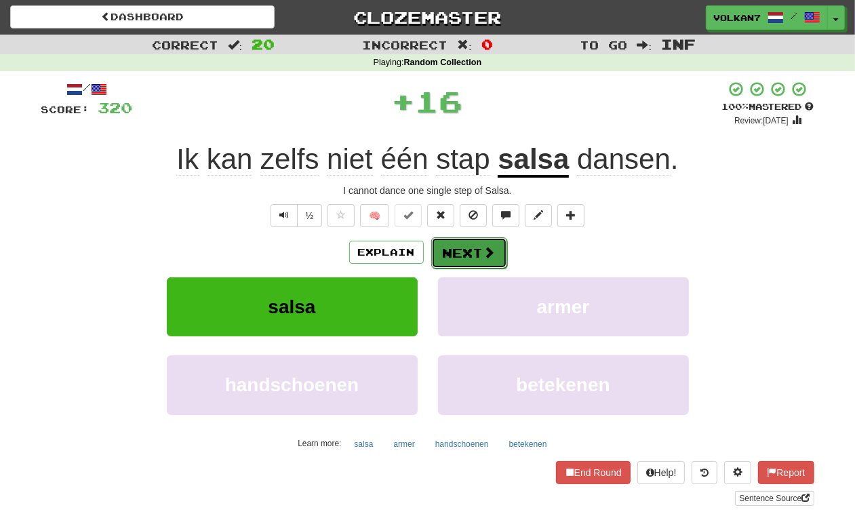
click at [484, 246] on span at bounding box center [490, 252] width 12 height 12
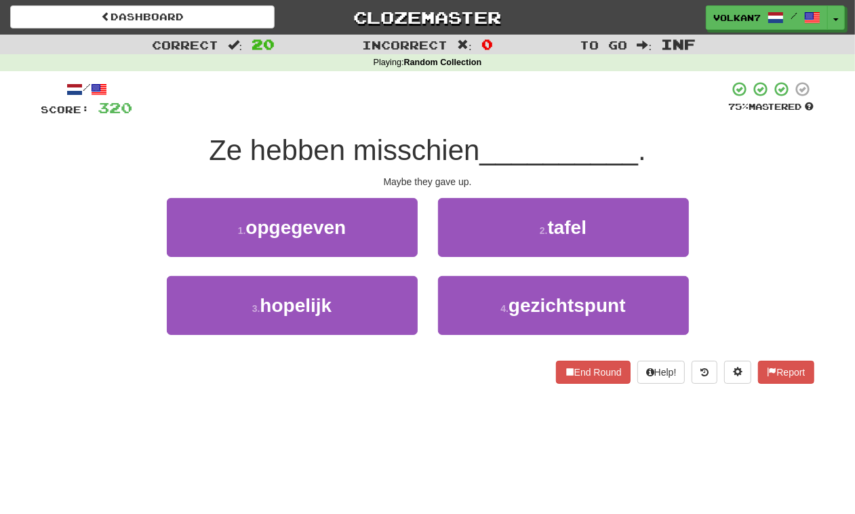
click at [473, 104] on div at bounding box center [431, 99] width 596 height 37
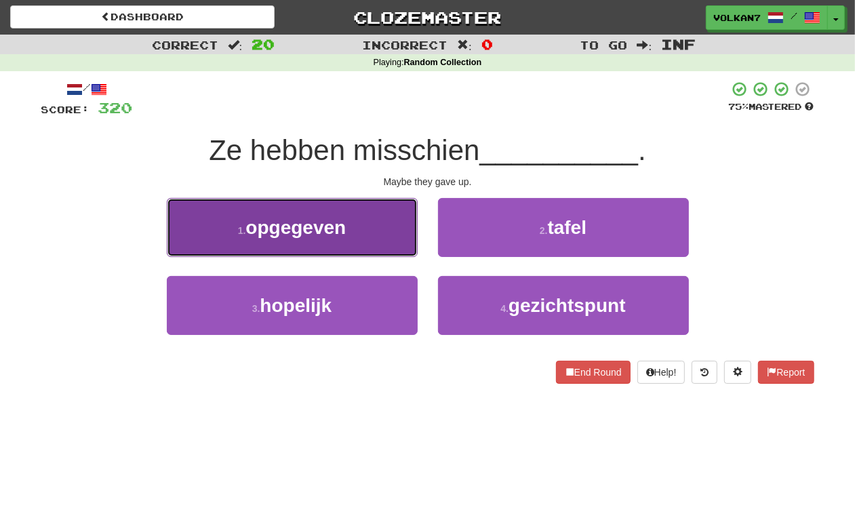
click at [378, 225] on button "1 . opgegeven" at bounding box center [292, 227] width 251 height 59
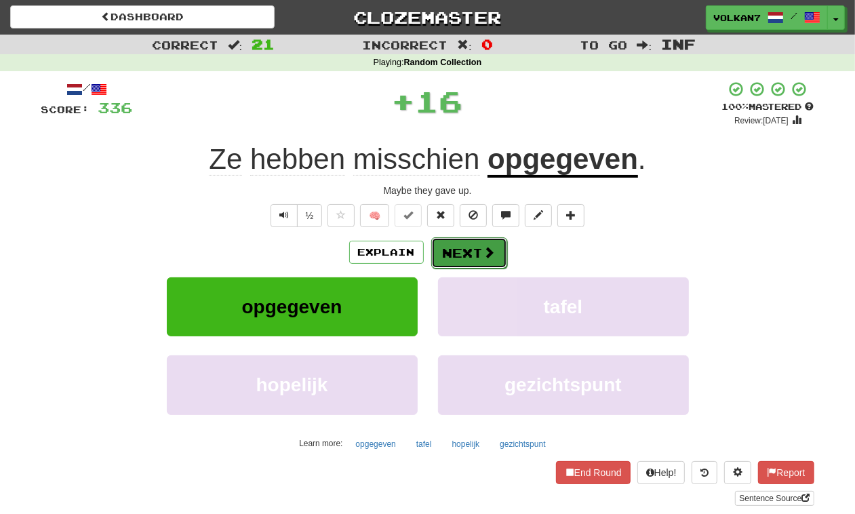
click at [469, 245] on button "Next" at bounding box center [469, 252] width 76 height 31
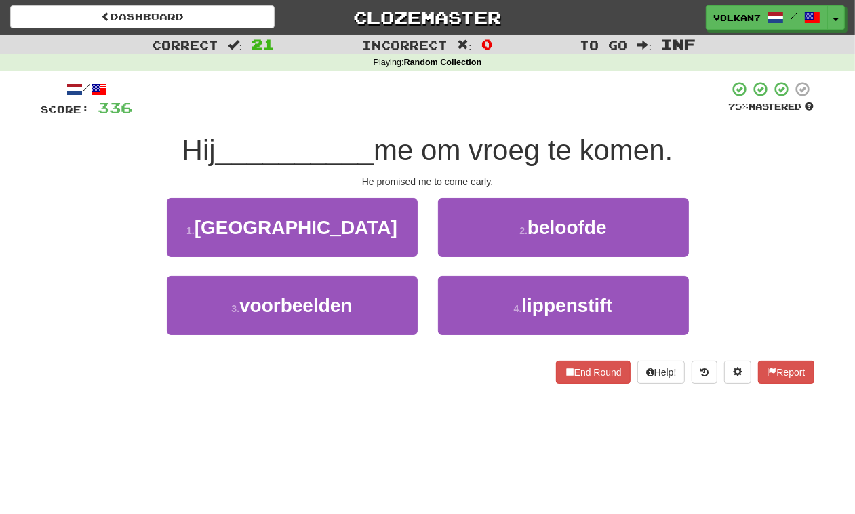
click at [500, 123] on div "/ Score: 336 75 % Mastered Hij __________ me om vroeg te komen. He promised me …" at bounding box center [427, 232] width 773 height 303
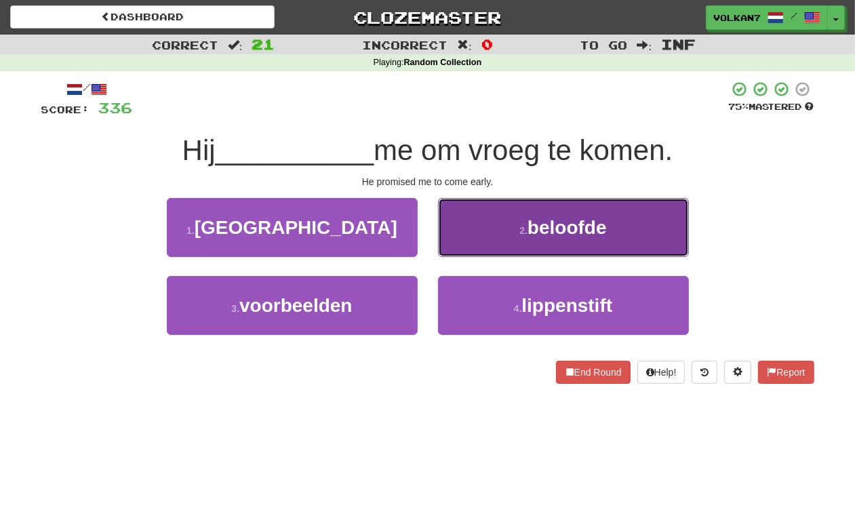
click at [479, 234] on button "2 . beloofde" at bounding box center [563, 227] width 251 height 59
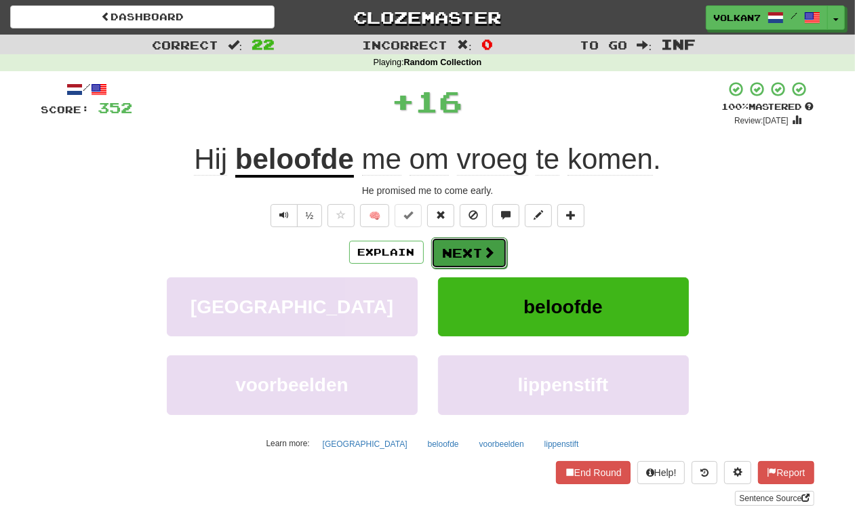
click at [463, 258] on button "Next" at bounding box center [469, 252] width 76 height 31
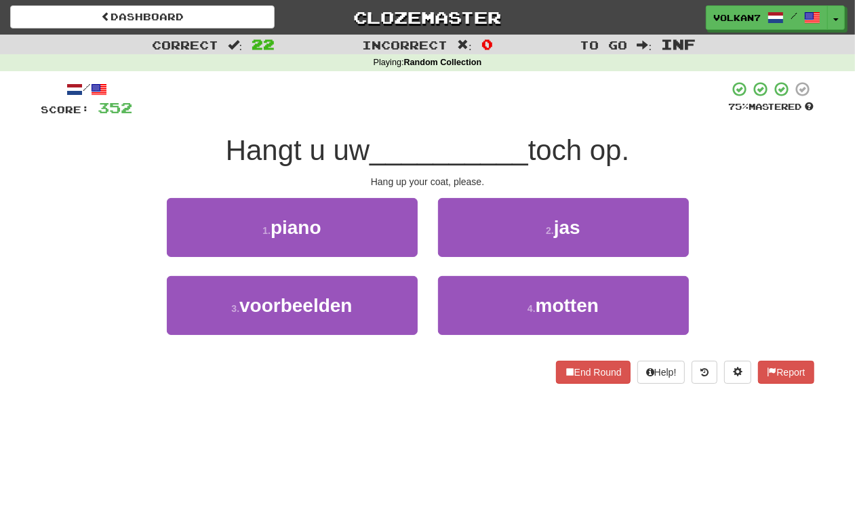
click at [459, 132] on div "Hangt u uw __________ toch op." at bounding box center [427, 150] width 773 height 37
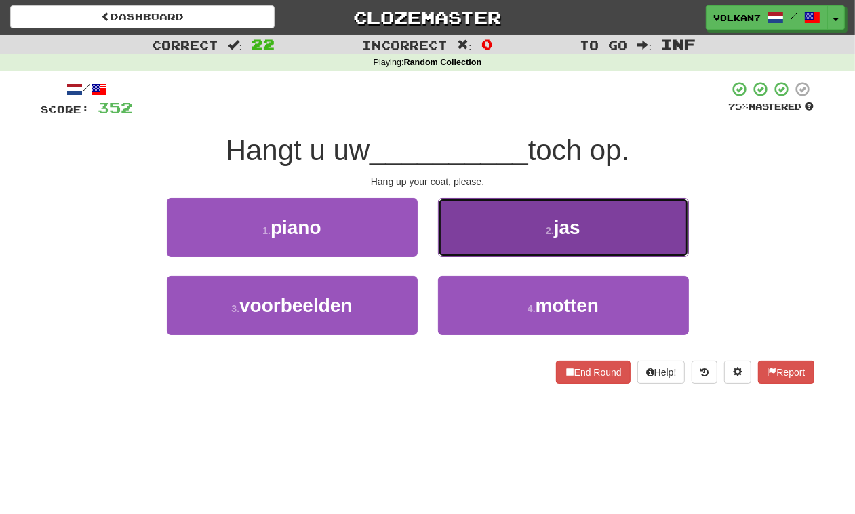
click at [476, 224] on button "2 . jas" at bounding box center [563, 227] width 251 height 59
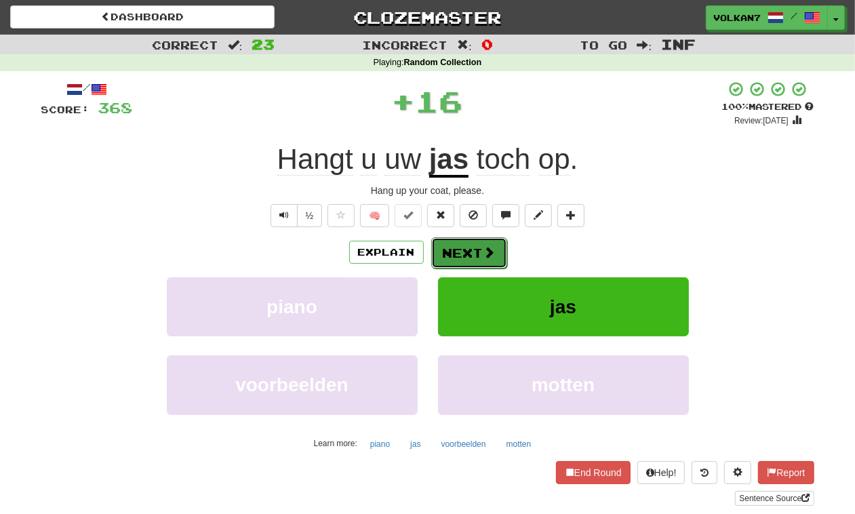
click at [466, 242] on button "Next" at bounding box center [469, 252] width 76 height 31
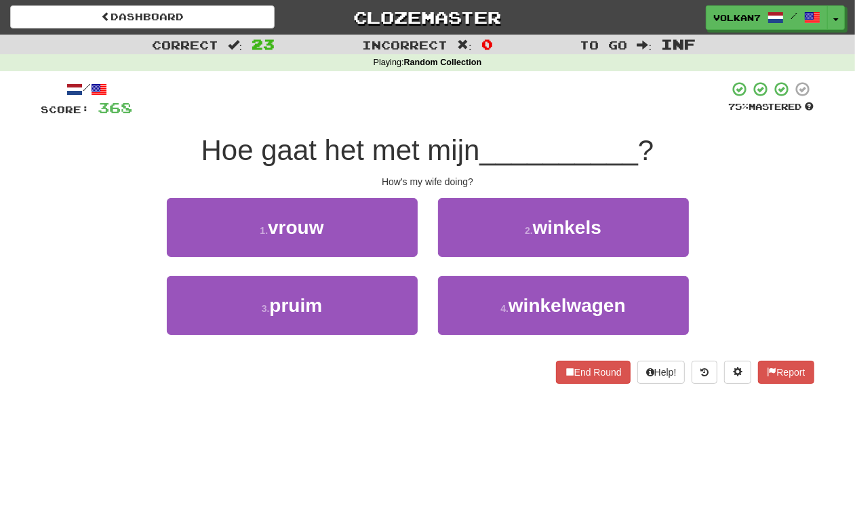
click at [473, 127] on div "/ Score: 368 75 % Mastered Hoe gaat het met mijn __________ ? How's my wife doi…" at bounding box center [427, 232] width 773 height 303
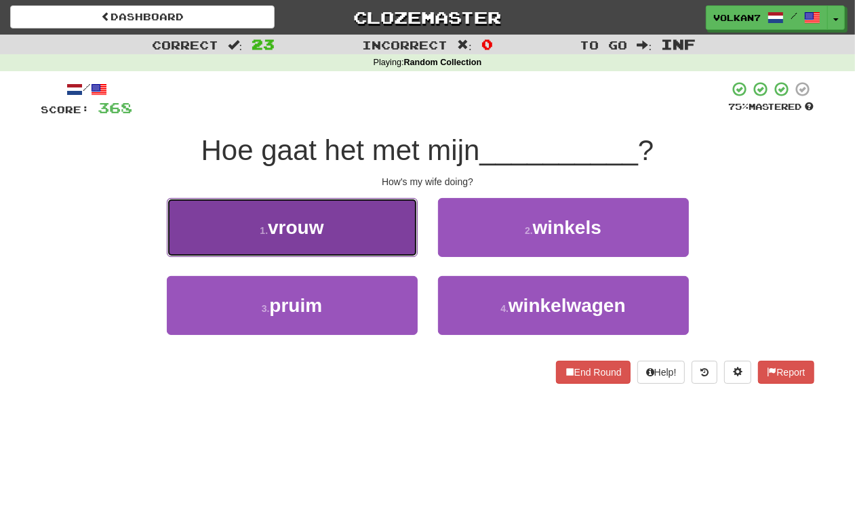
click at [368, 237] on button "1 . vrouw" at bounding box center [292, 227] width 251 height 59
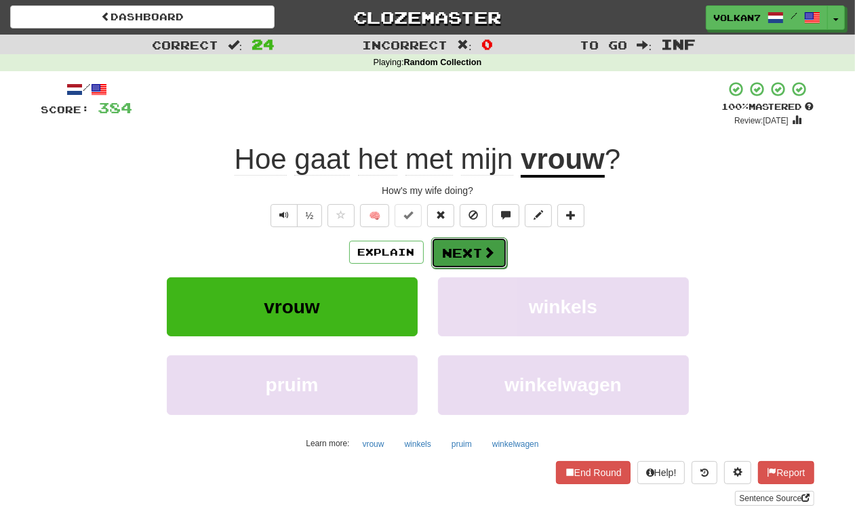
click at [473, 258] on button "Next" at bounding box center [469, 252] width 76 height 31
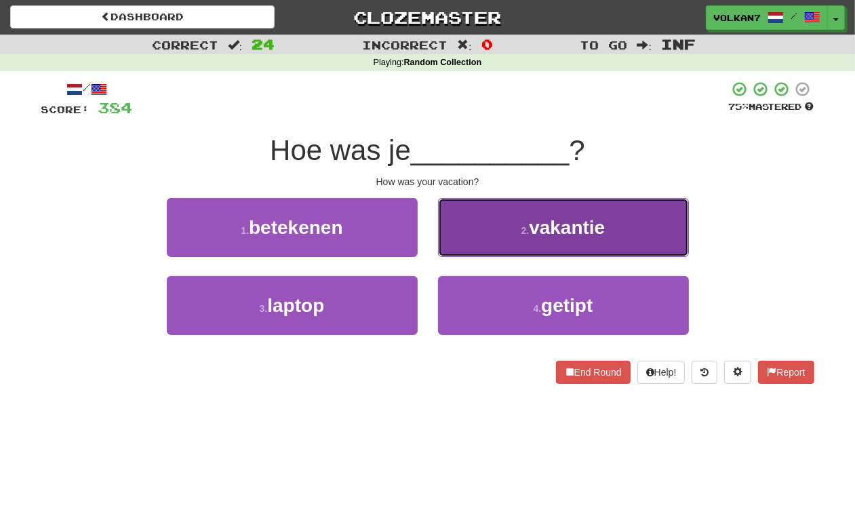
click at [489, 243] on button "2 . vakantie" at bounding box center [563, 227] width 251 height 59
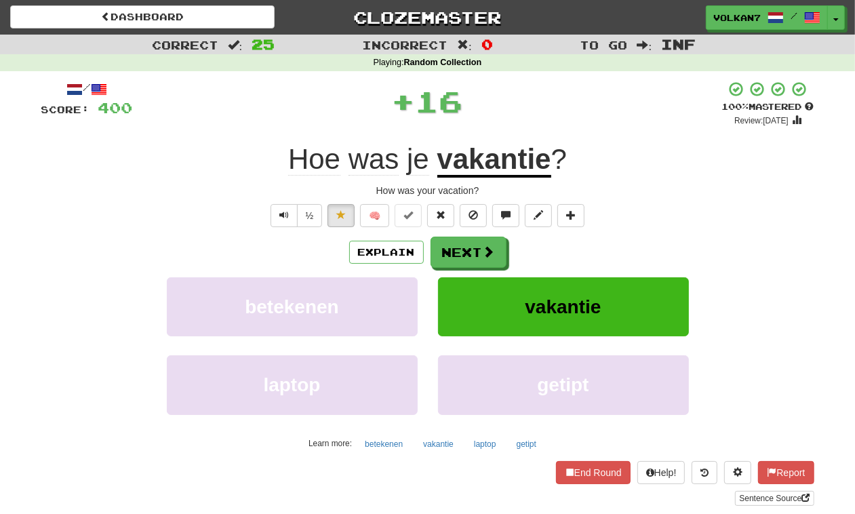
click at [475, 270] on div "Explain Next betekenen vakantie laptop getipt Learn more: betekenen vakantie la…" at bounding box center [427, 346] width 773 height 218
click at [475, 248] on button "Next" at bounding box center [469, 252] width 76 height 31
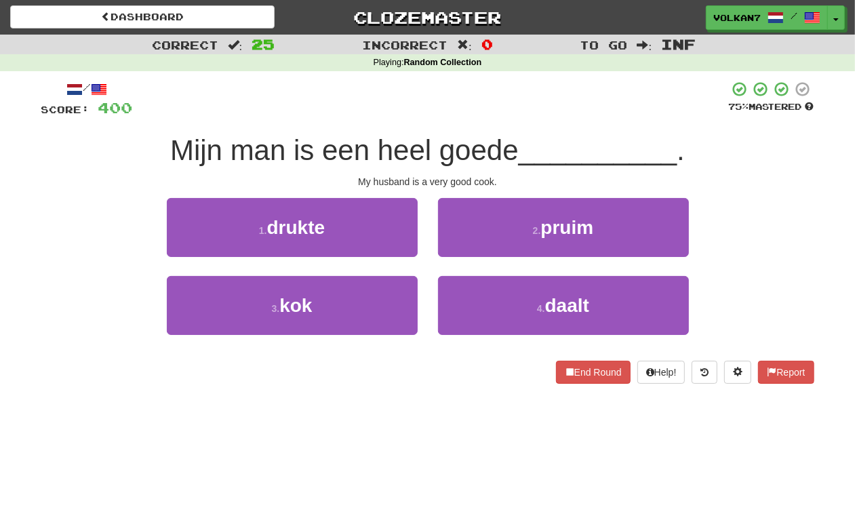
click at [470, 86] on div at bounding box center [431, 99] width 596 height 37
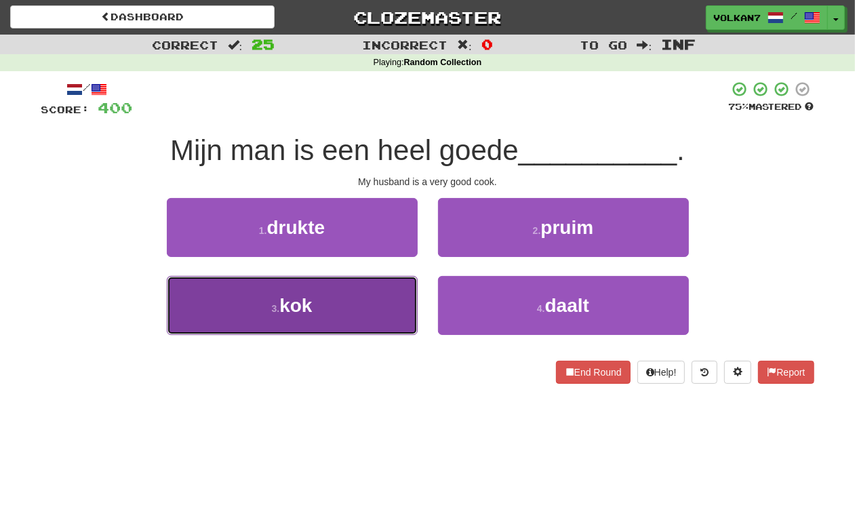
click at [401, 309] on button "3 . kok" at bounding box center [292, 305] width 251 height 59
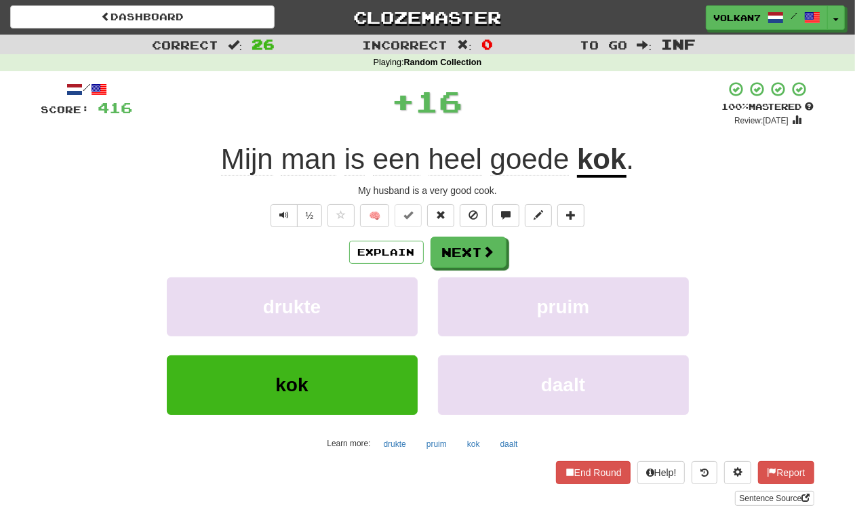
click at [466, 276] on div "Explain Next drukte pruim kok daalt Learn more: drukte pruim kok daalt" at bounding box center [427, 346] width 773 height 218
click at [463, 260] on button "Next" at bounding box center [469, 252] width 76 height 31
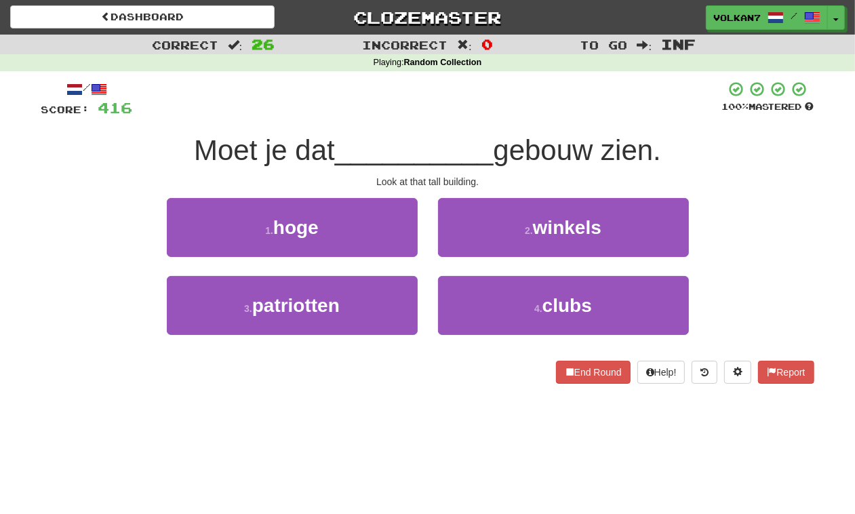
click at [461, 116] on div at bounding box center [427, 99] width 589 height 37
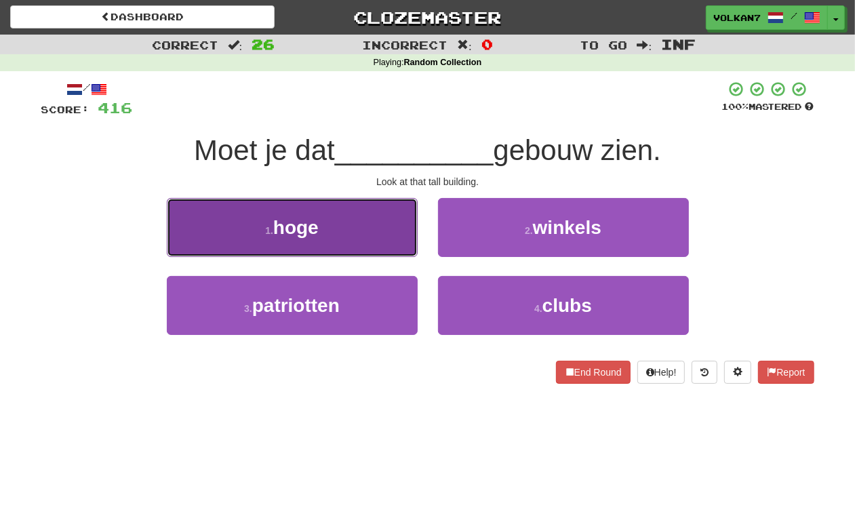
click at [381, 239] on button "1 . hoge" at bounding box center [292, 227] width 251 height 59
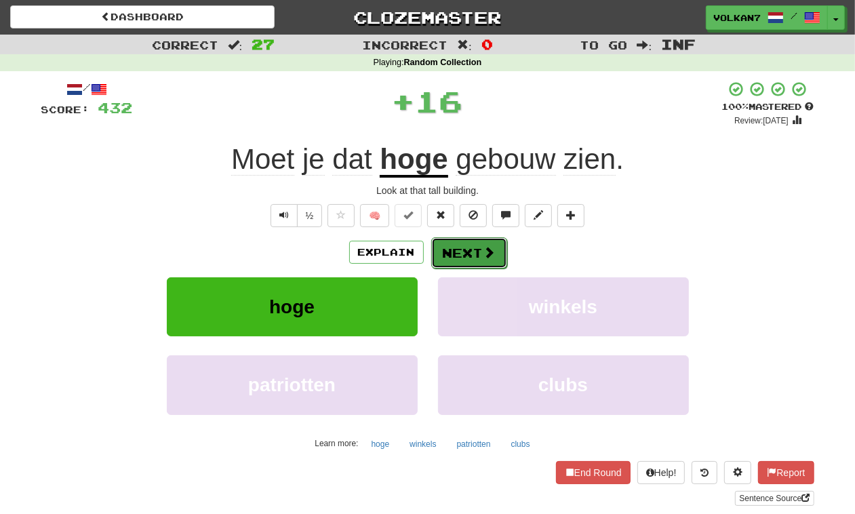
click at [470, 258] on button "Next" at bounding box center [469, 252] width 76 height 31
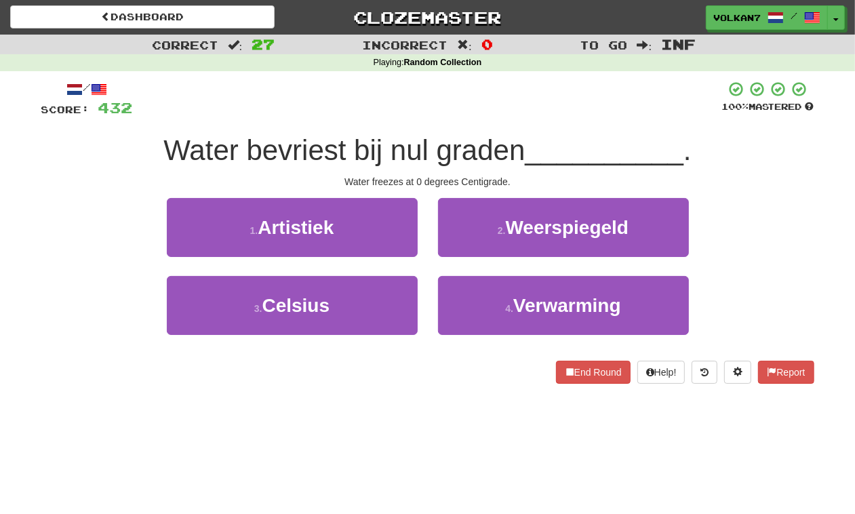
click at [433, 106] on div at bounding box center [427, 99] width 589 height 37
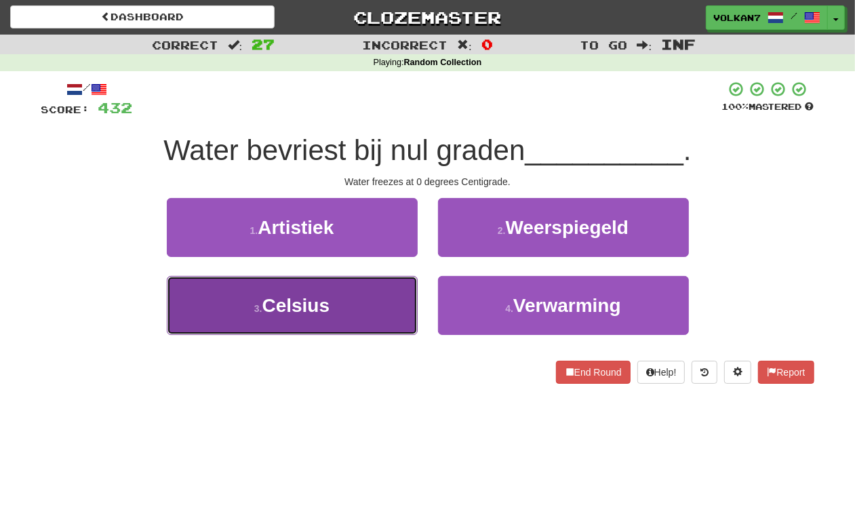
click at [319, 327] on button "3 . Celsius" at bounding box center [292, 305] width 251 height 59
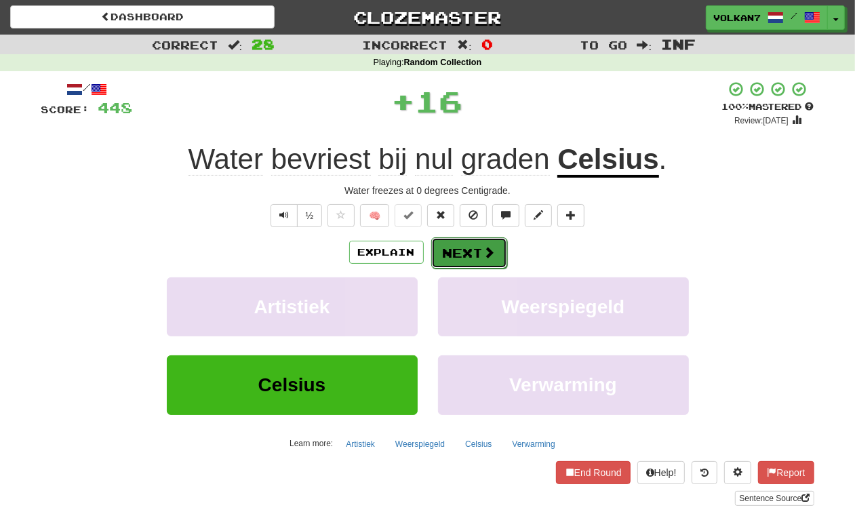
click at [454, 258] on button "Next" at bounding box center [469, 252] width 76 height 31
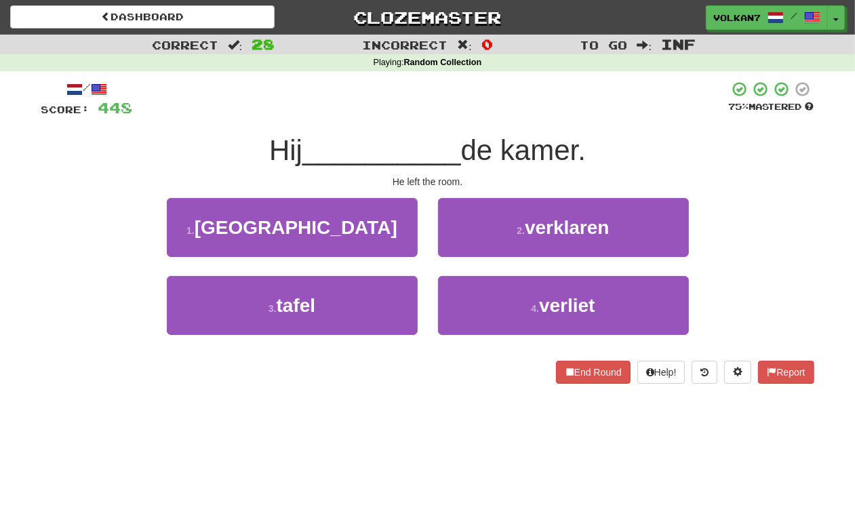
click at [507, 115] on div at bounding box center [431, 99] width 596 height 37
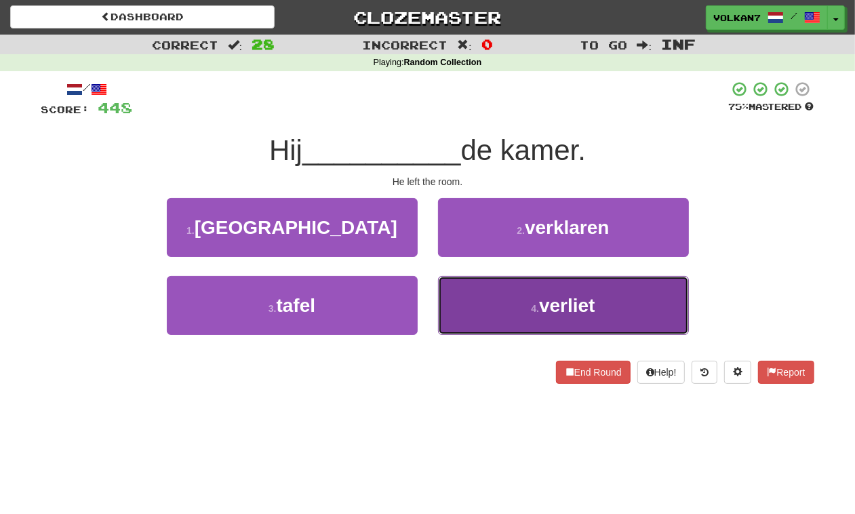
click at [517, 279] on button "4 . verliet" at bounding box center [563, 305] width 251 height 59
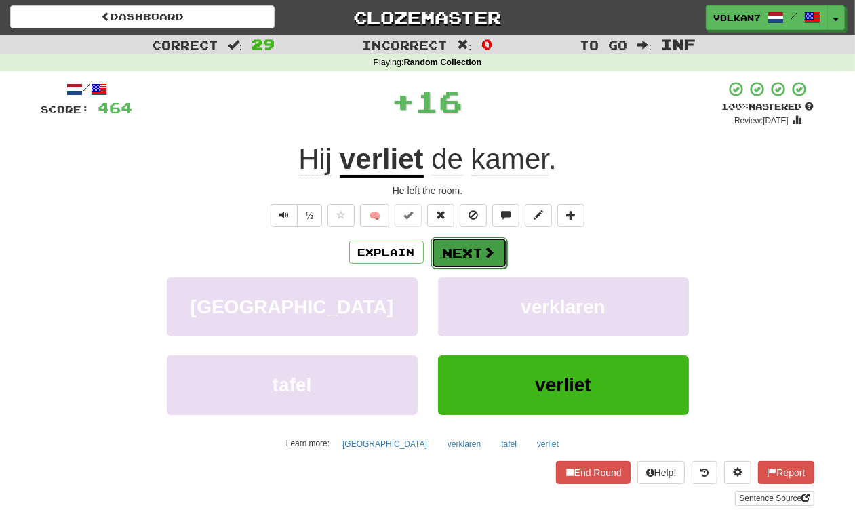
click at [480, 256] on button "Next" at bounding box center [469, 252] width 76 height 31
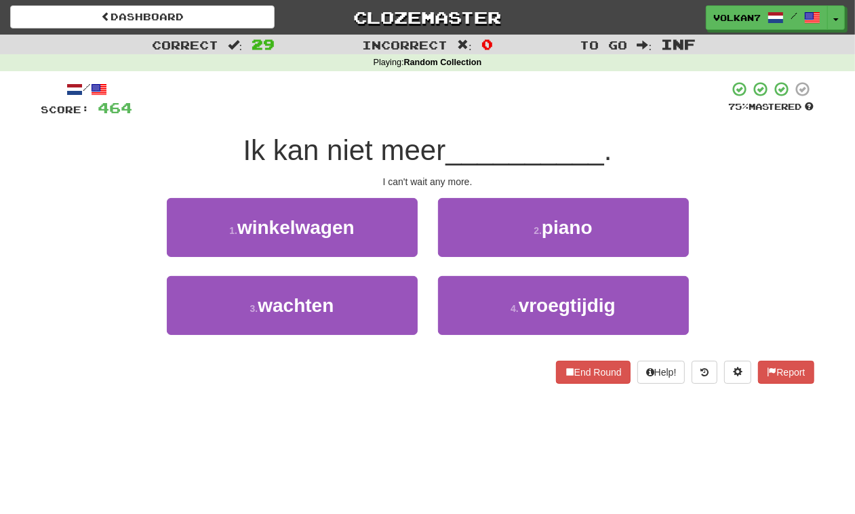
click at [507, 107] on div at bounding box center [431, 99] width 596 height 37
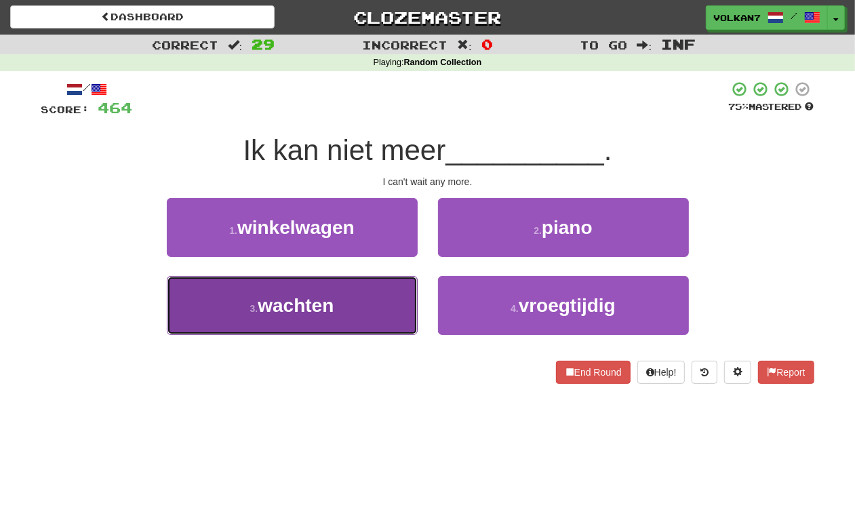
click at [385, 294] on button "3 . wachten" at bounding box center [292, 305] width 251 height 59
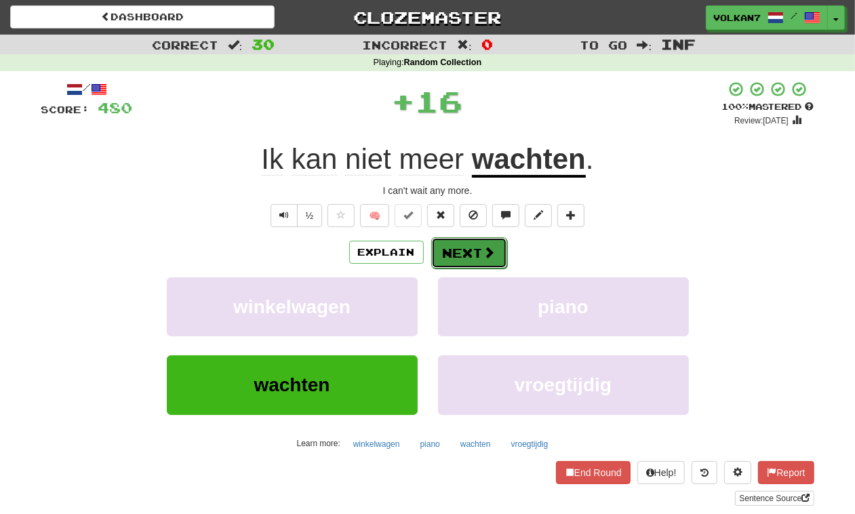
click at [486, 255] on span at bounding box center [490, 252] width 12 height 12
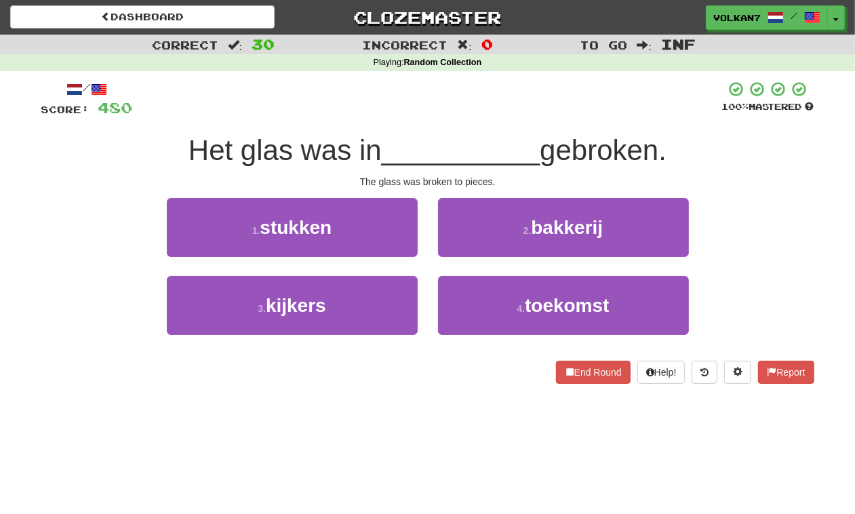
click at [468, 106] on div at bounding box center [427, 99] width 589 height 37
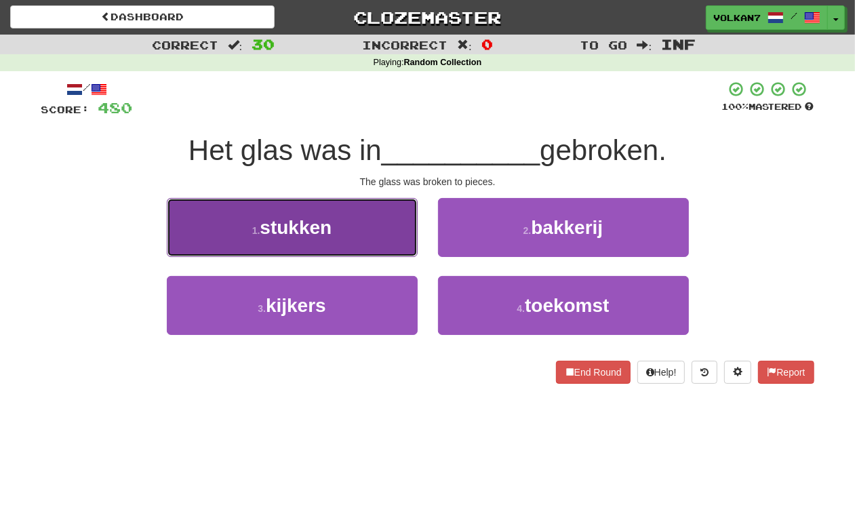
click at [368, 224] on button "1 . stukken" at bounding box center [292, 227] width 251 height 59
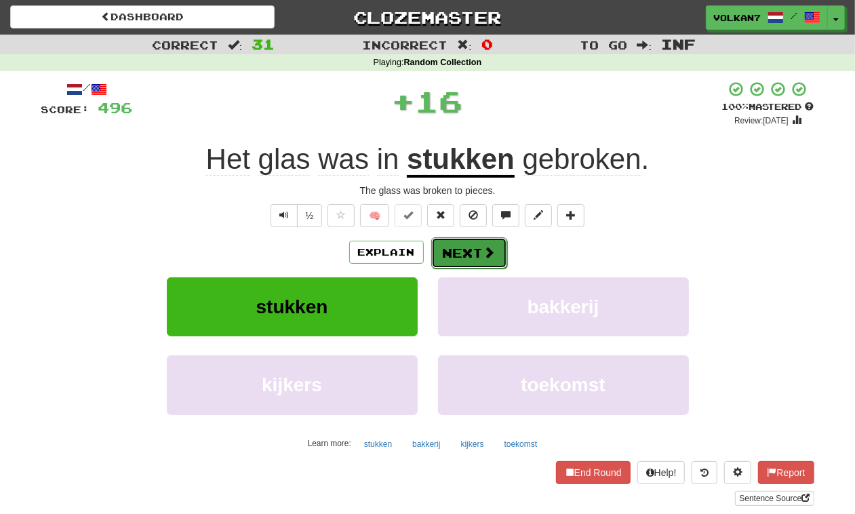
click at [462, 252] on button "Next" at bounding box center [469, 252] width 76 height 31
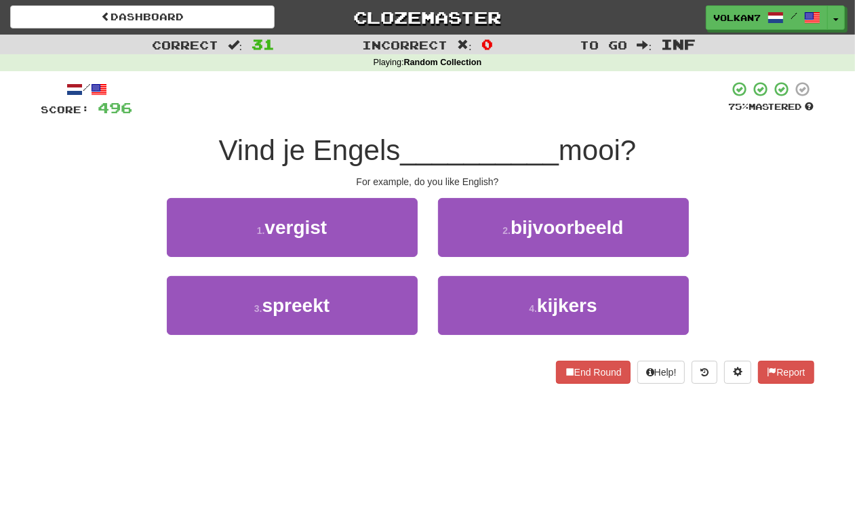
click at [493, 134] on div "Vind je Engels __________ mooi?" at bounding box center [427, 150] width 773 height 37
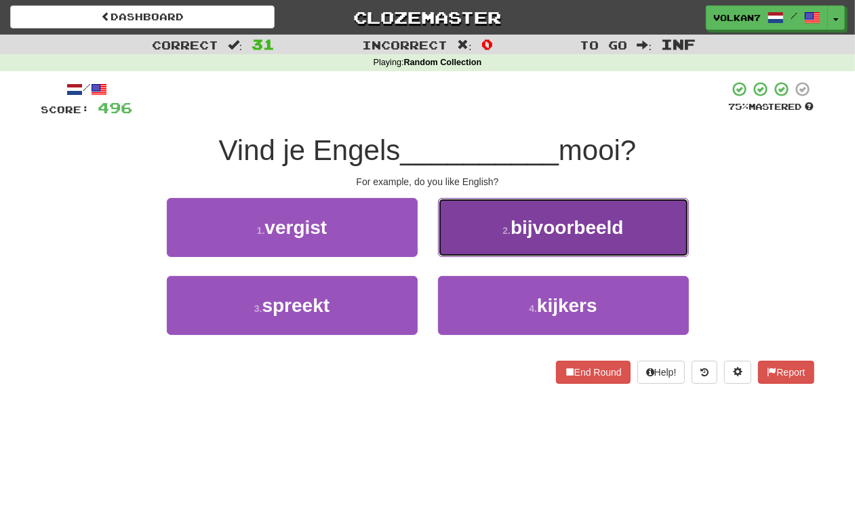
click at [514, 237] on span "bijvoorbeeld" at bounding box center [567, 227] width 113 height 21
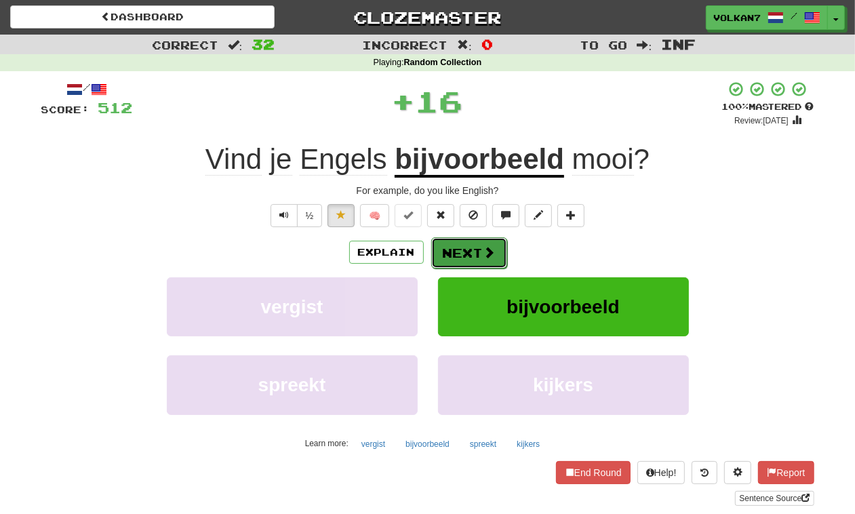
click at [485, 249] on span at bounding box center [490, 252] width 12 height 12
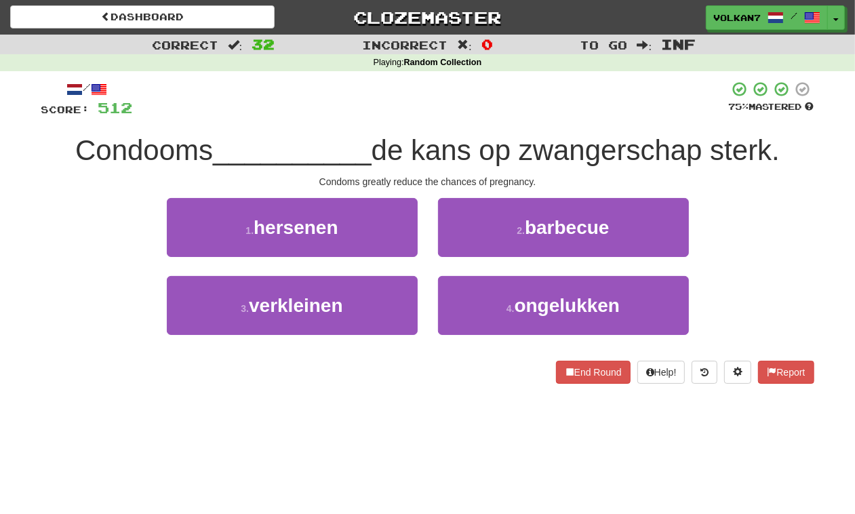
click at [502, 134] on div "Condooms __________ de kans op zwangerschap sterk." at bounding box center [427, 150] width 773 height 37
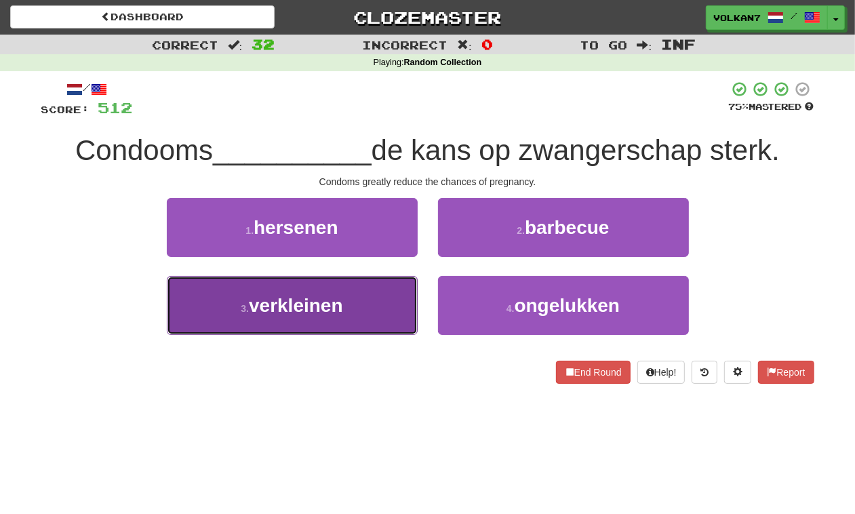
click at [374, 300] on button "3 . verkleinen" at bounding box center [292, 305] width 251 height 59
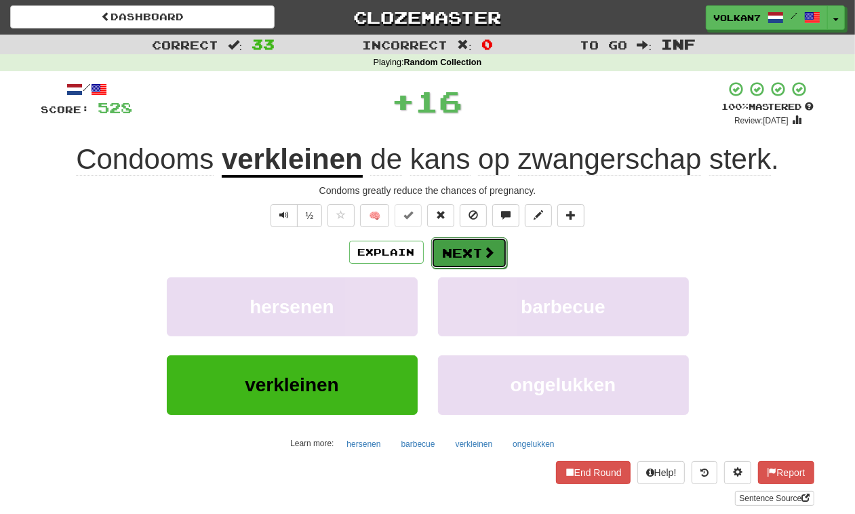
click at [486, 243] on button "Next" at bounding box center [469, 252] width 76 height 31
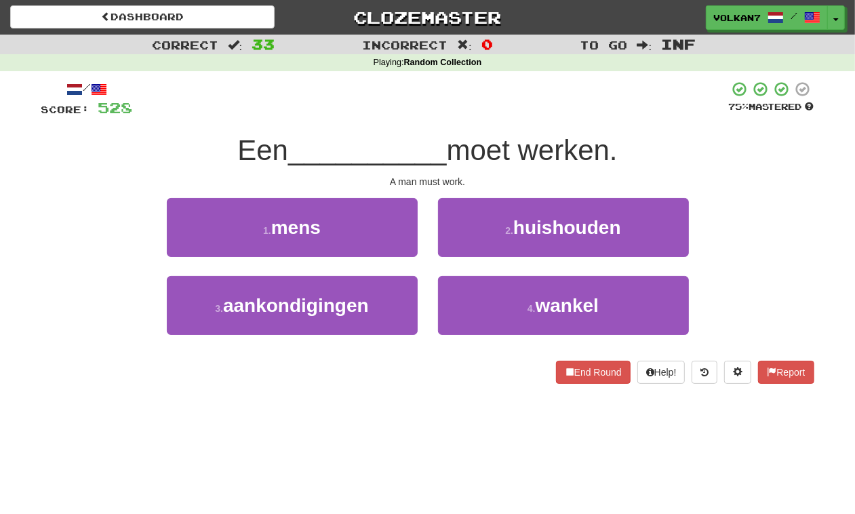
click at [515, 136] on span "moet werken." at bounding box center [532, 150] width 171 height 32
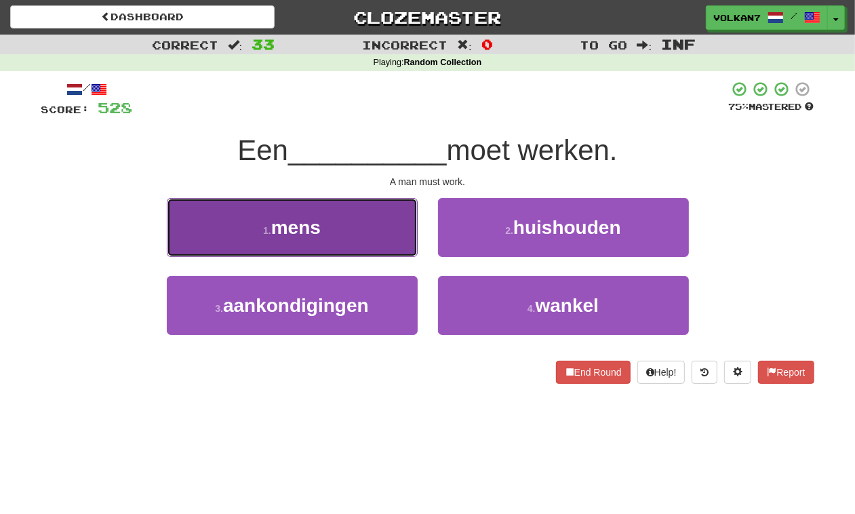
click at [368, 222] on button "1 . mens" at bounding box center [292, 227] width 251 height 59
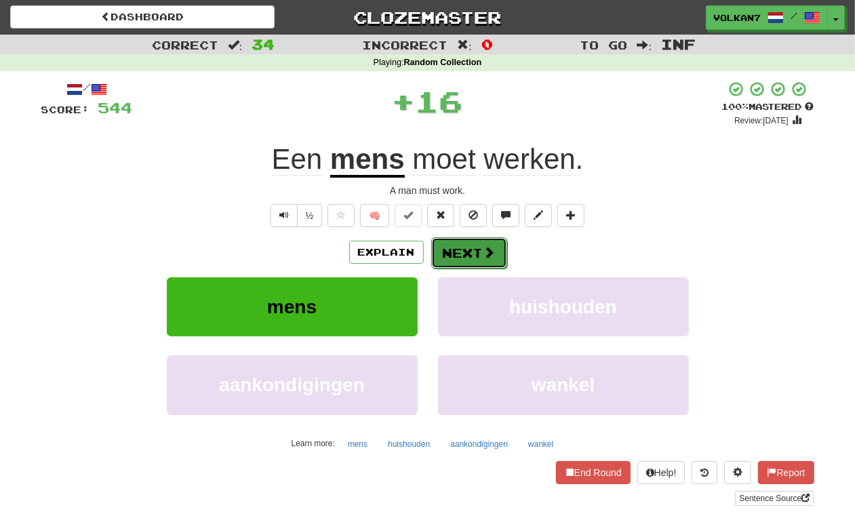
click at [450, 258] on button "Next" at bounding box center [469, 252] width 76 height 31
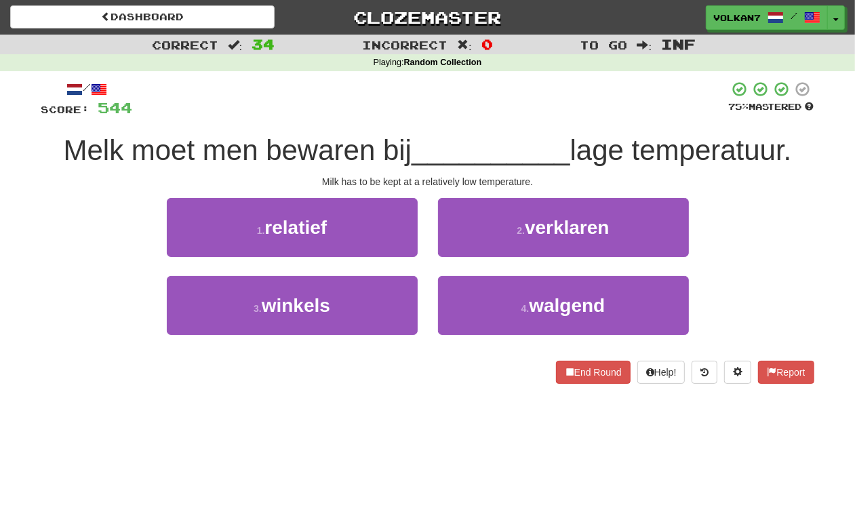
click at [484, 125] on div "/ Score: 544 75 % Mastered Melk moet men bewaren bij __________ lage temperatuu…" at bounding box center [427, 232] width 773 height 303
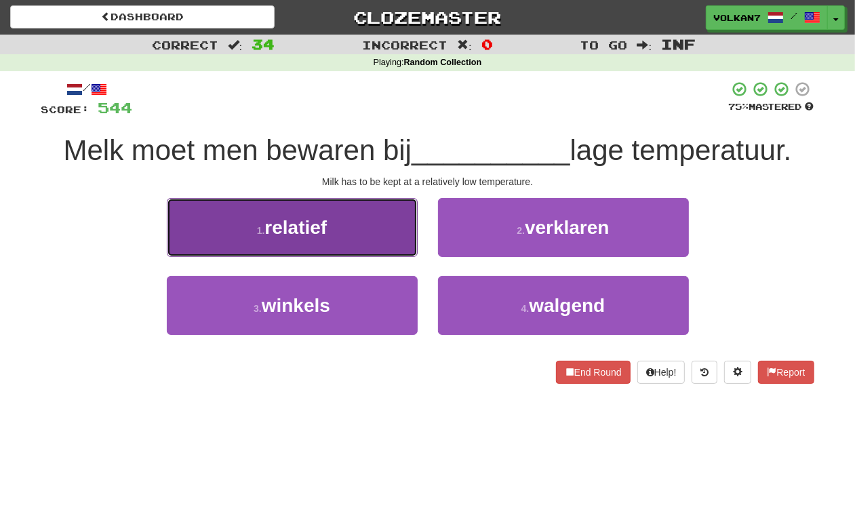
click at [347, 224] on button "1 . relatief" at bounding box center [292, 227] width 251 height 59
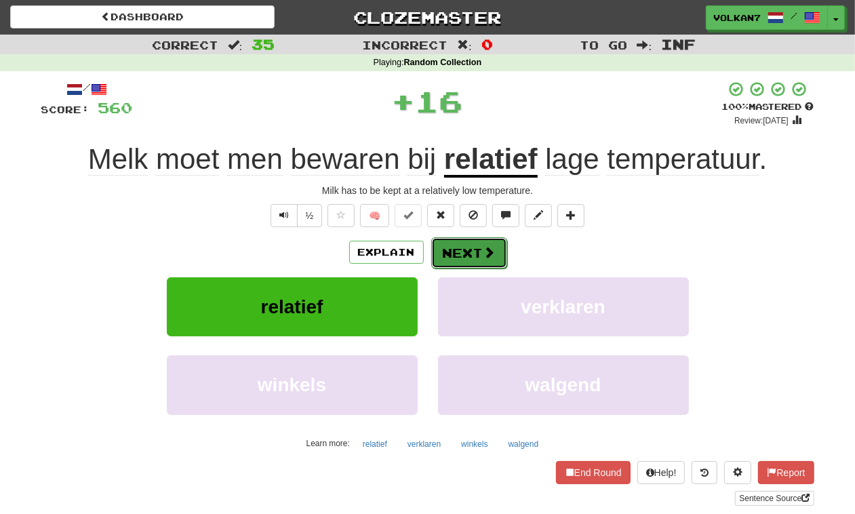
click at [451, 255] on button "Next" at bounding box center [469, 252] width 76 height 31
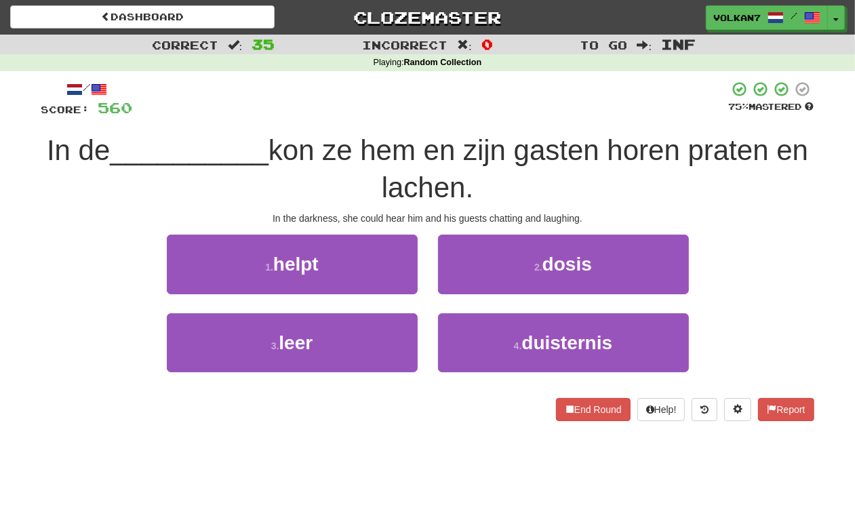
click at [495, 117] on div at bounding box center [431, 99] width 596 height 37
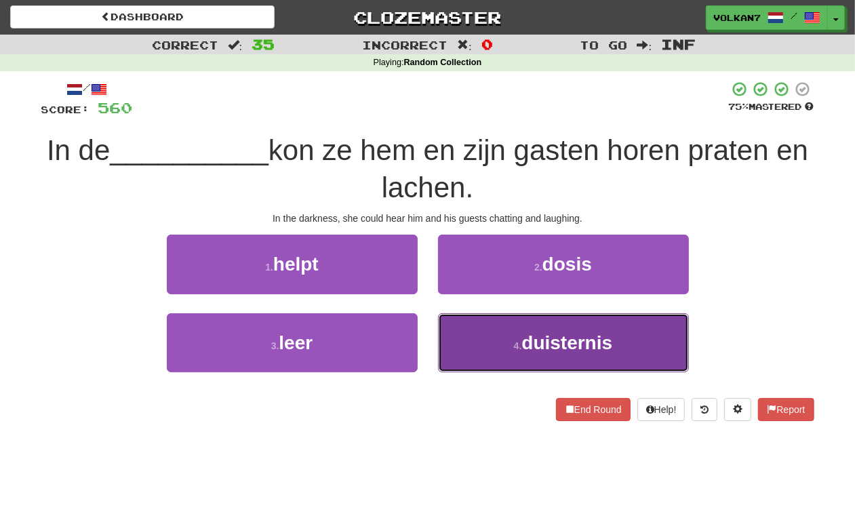
click at [526, 336] on span "duisternis" at bounding box center [566, 342] width 91 height 21
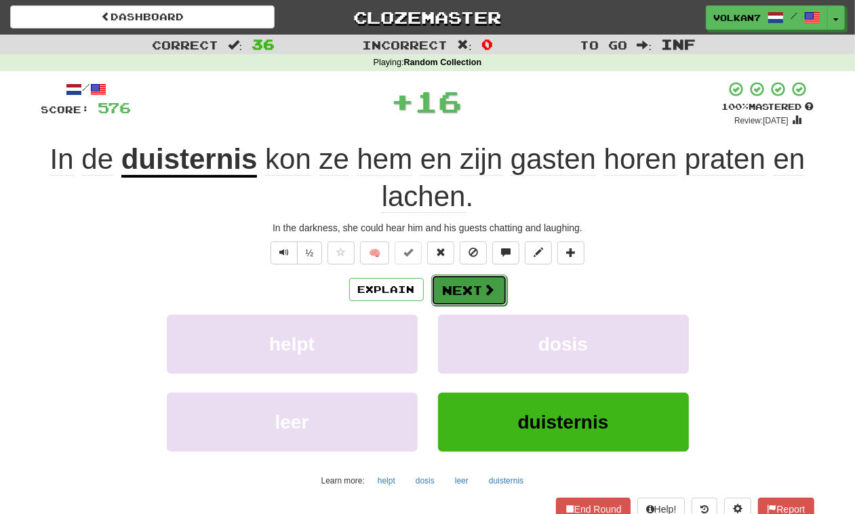
click at [452, 287] on button "Next" at bounding box center [469, 290] width 76 height 31
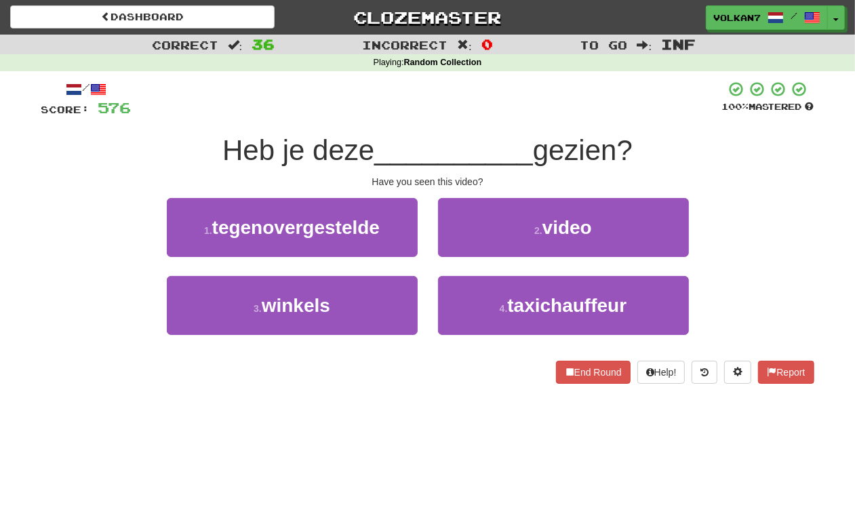
click at [489, 136] on span "__________" at bounding box center [453, 150] width 159 height 32
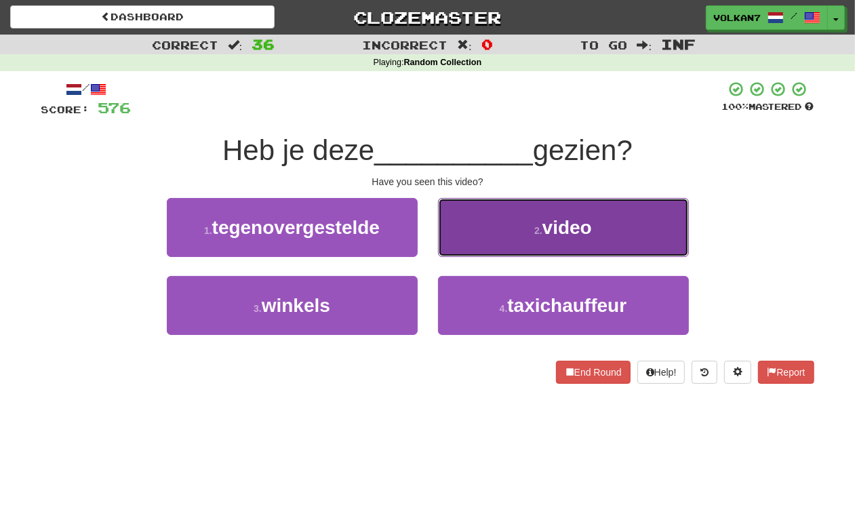
click at [521, 227] on button "2 . video" at bounding box center [563, 227] width 251 height 59
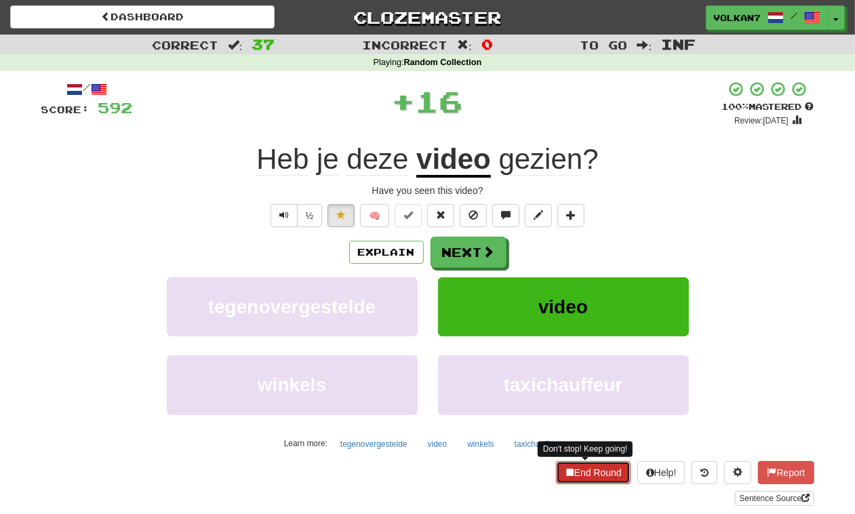
click at [599, 477] on button "End Round" at bounding box center [593, 472] width 75 height 23
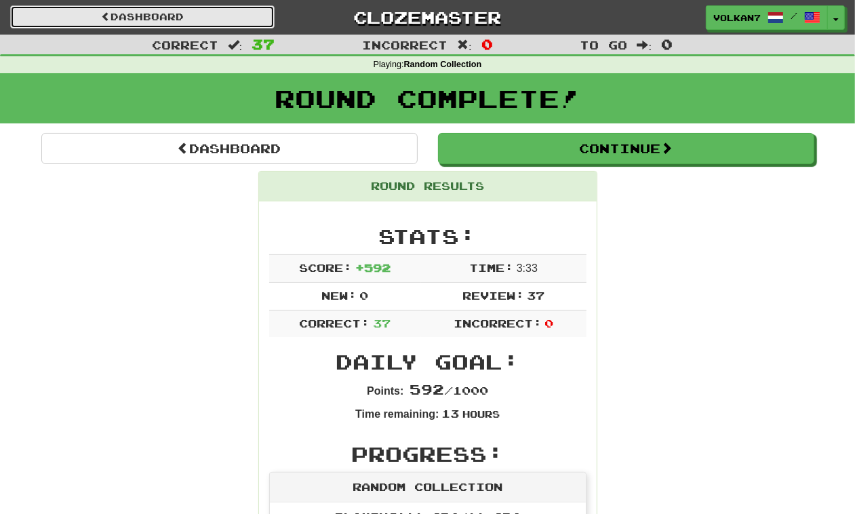
click at [220, 16] on link "Dashboard" at bounding box center [142, 16] width 264 height 23
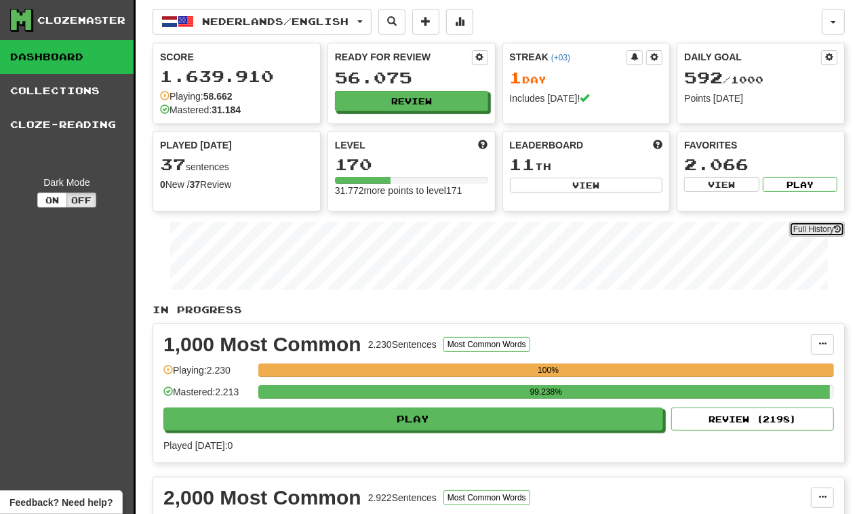
click at [816, 229] on link "Full History" at bounding box center [817, 229] width 56 height 15
